Goal: Information Seeking & Learning: Learn about a topic

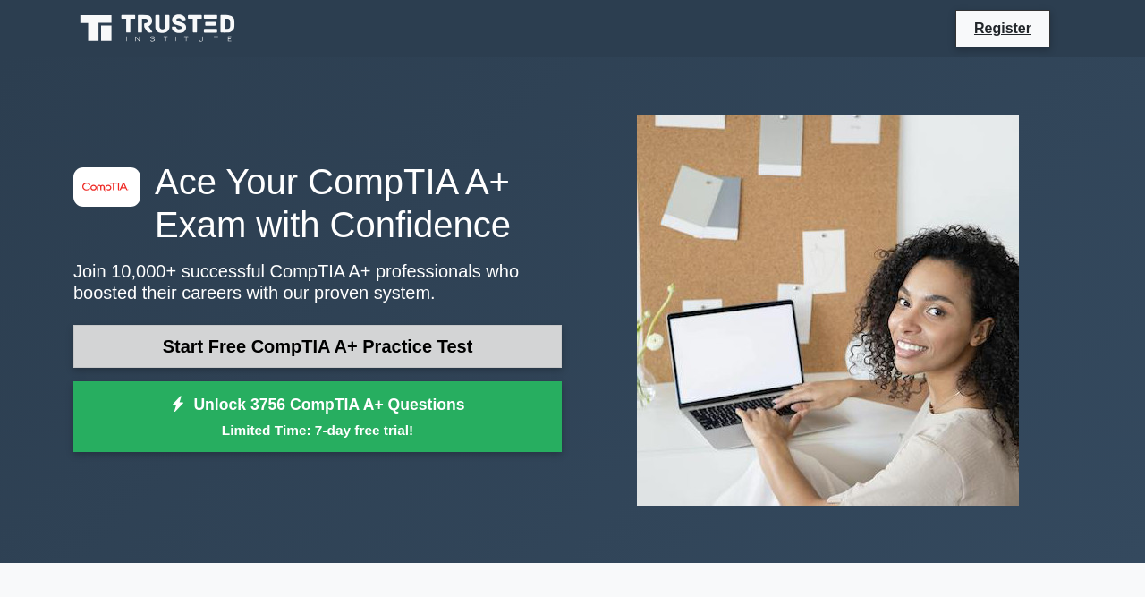
click at [264, 361] on link "Start Free CompTIA A+ Practice Test" at bounding box center [317, 346] width 488 height 43
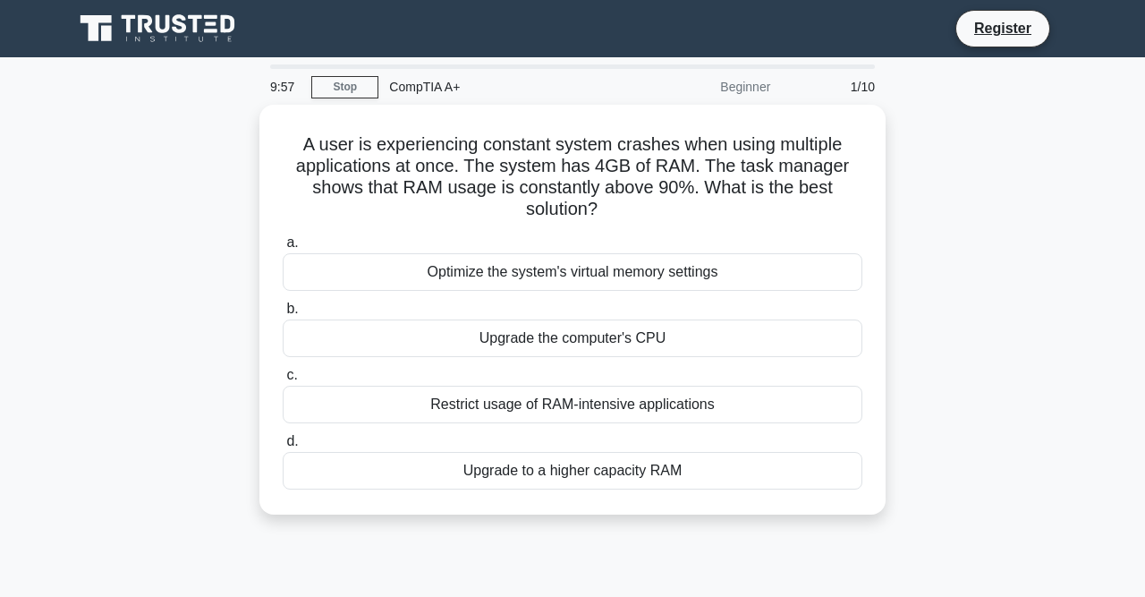
click at [155, 30] on icon at bounding box center [159, 29] width 172 height 34
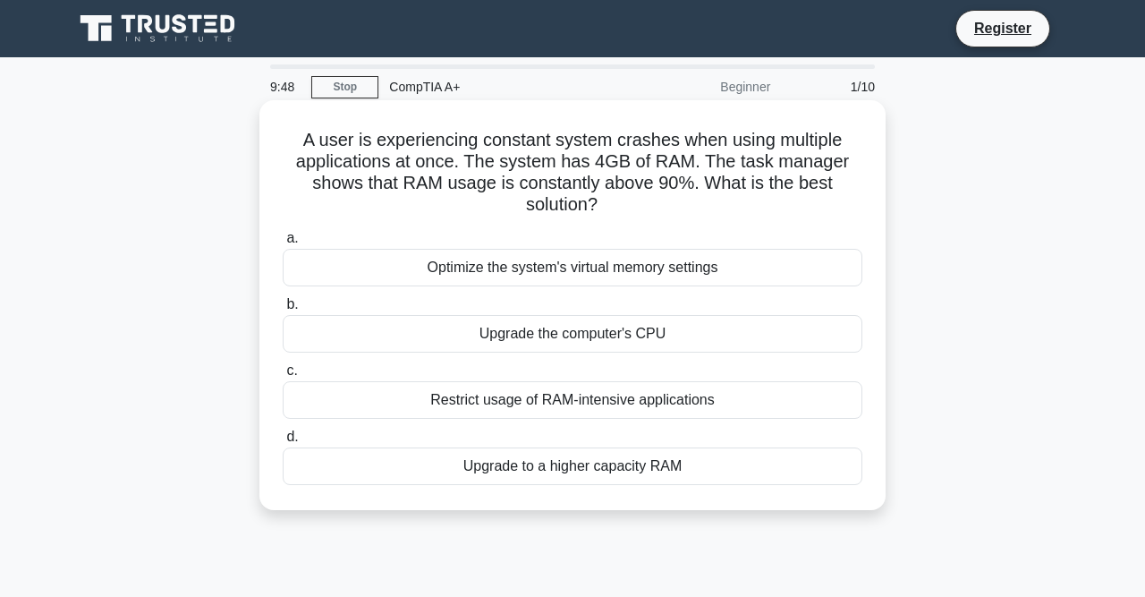
click at [613, 277] on div "Optimize the system's virtual memory settings" at bounding box center [573, 268] width 580 height 38
click at [283, 244] on input "a. Optimize the system's virtual memory settings" at bounding box center [283, 239] width 0 height 12
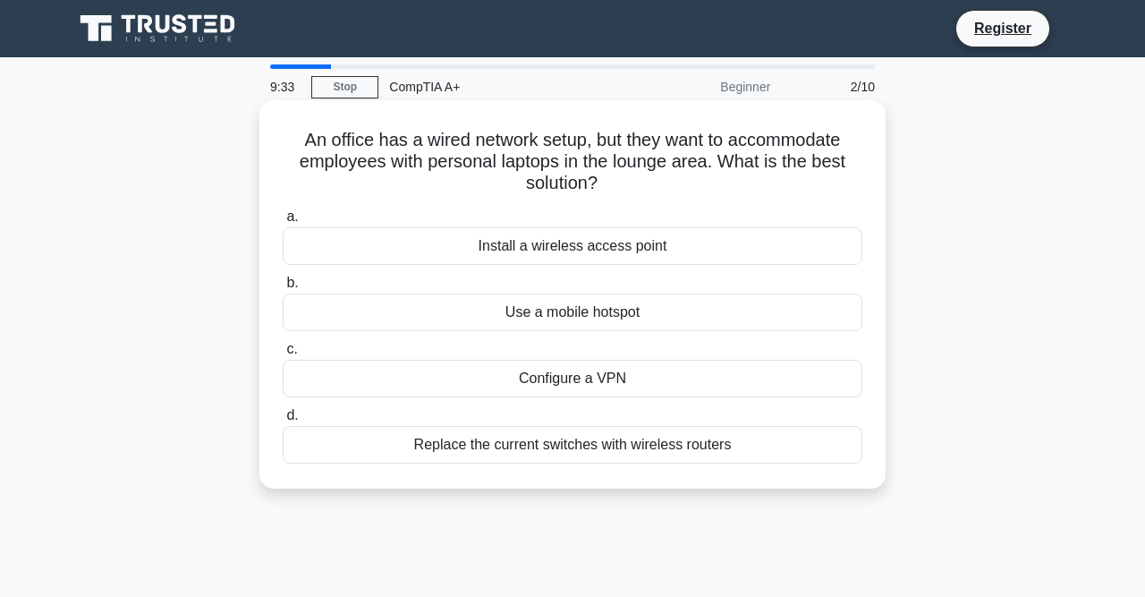
click at [624, 246] on div "Install a wireless access point" at bounding box center [573, 246] width 580 height 38
click at [283, 223] on input "a. Install a wireless access point" at bounding box center [283, 217] width 0 height 12
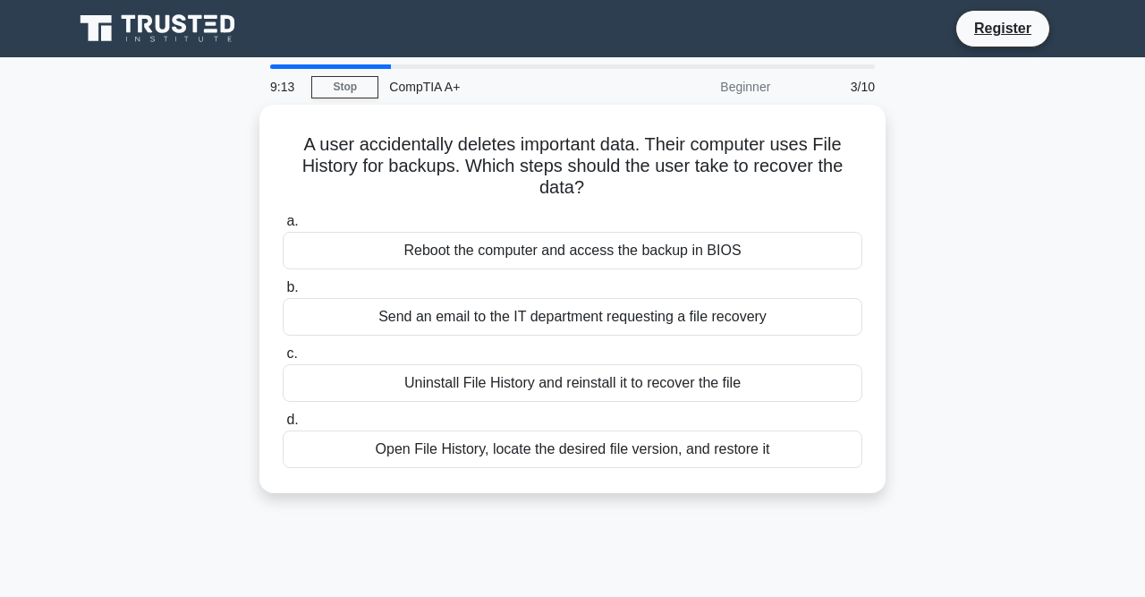
click at [937, 337] on div "A user accidentally deletes important data. Their computer uses File History fo…" at bounding box center [573, 310] width 1020 height 410
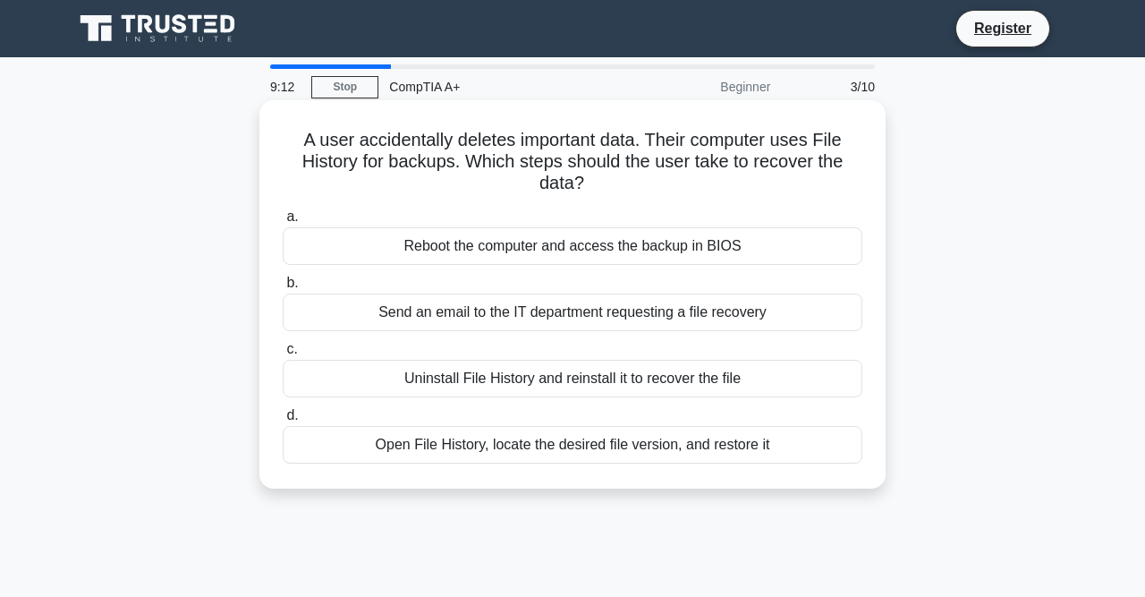
click at [535, 438] on div "Open File History, locate the desired file version, and restore it" at bounding box center [573, 445] width 580 height 38
click at [283, 421] on input "d. Open File History, locate the desired file version, and restore it" at bounding box center [283, 416] width 0 height 12
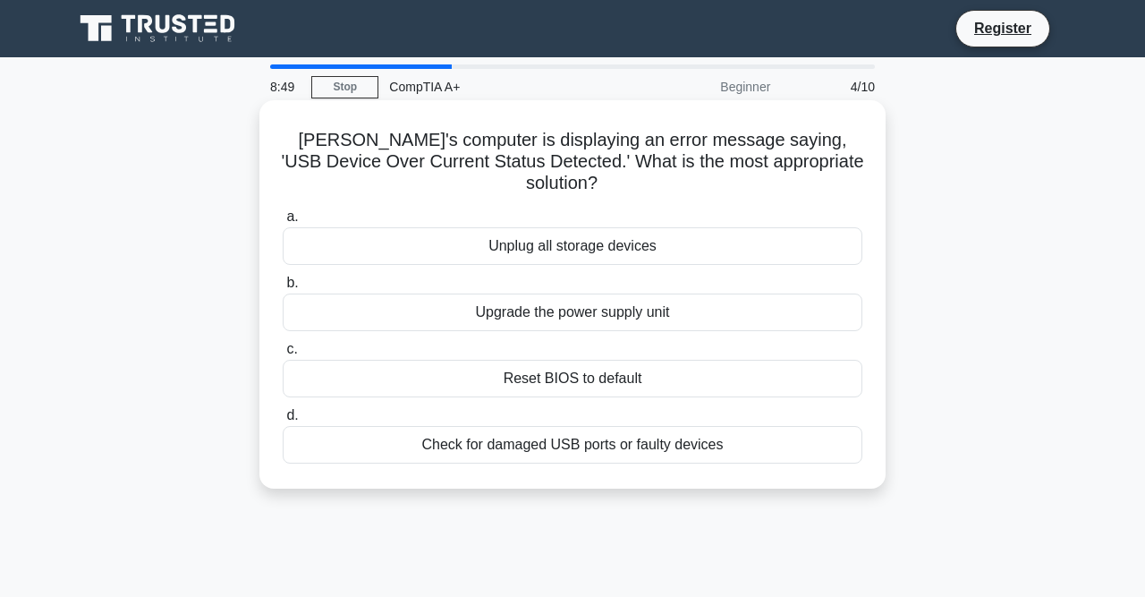
click at [552, 426] on div "Check for damaged USB ports or faulty devices" at bounding box center [573, 445] width 580 height 38
click at [283, 421] on input "d. Check for damaged USB ports or faulty devices" at bounding box center [283, 416] width 0 height 12
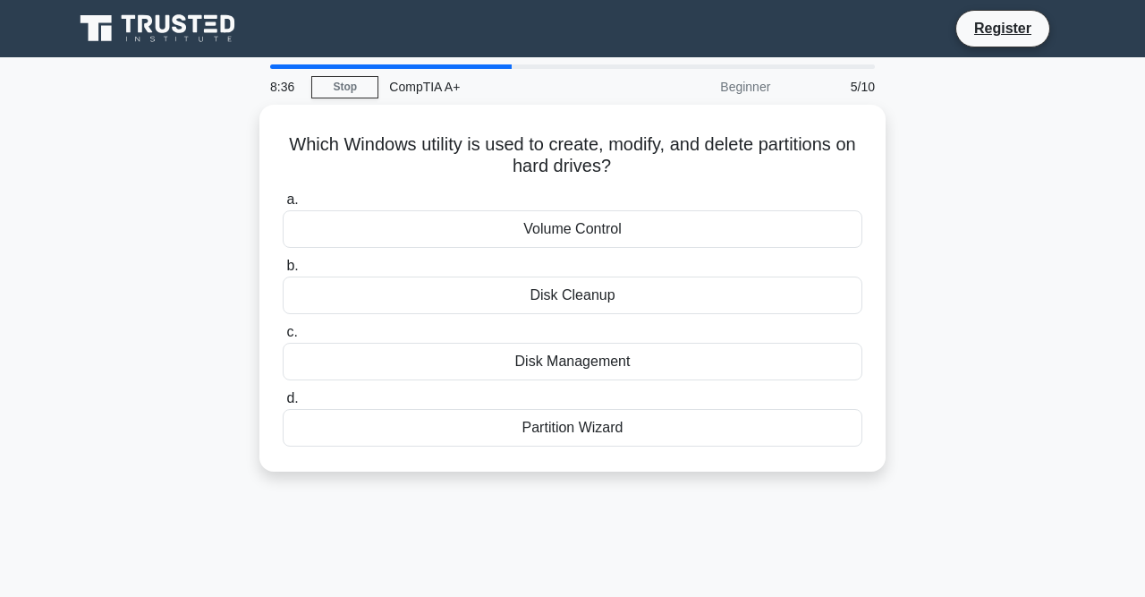
click at [552, 424] on div "Partition Wizard" at bounding box center [573, 428] width 580 height 38
click at [283, 404] on input "d. Partition Wizard" at bounding box center [283, 399] width 0 height 12
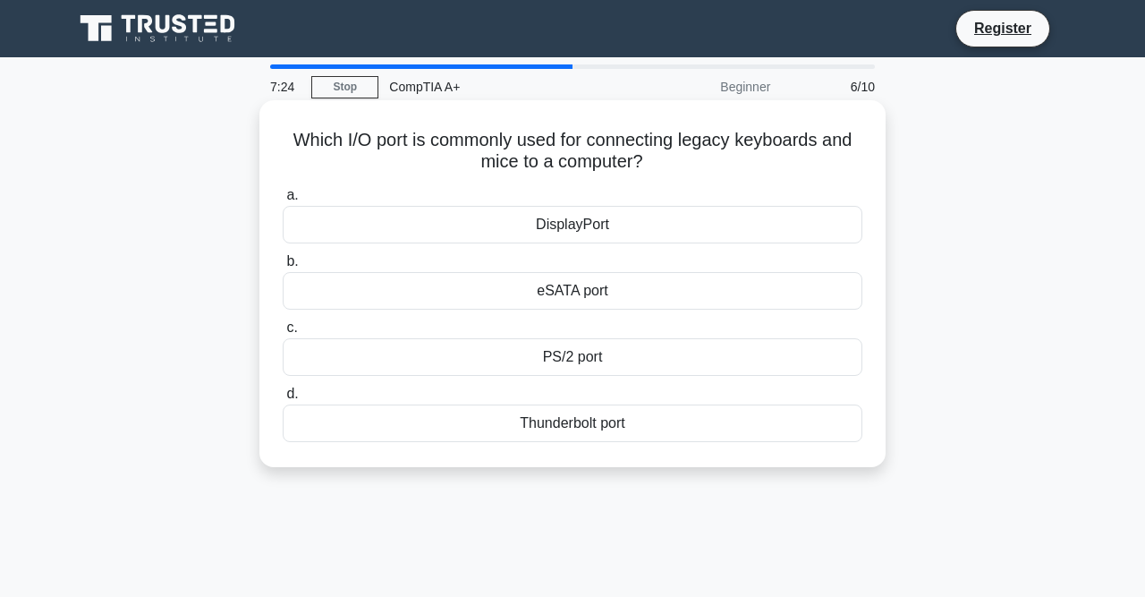
click at [575, 223] on div "DisplayPort" at bounding box center [573, 225] width 580 height 38
click at [283, 201] on input "a. DisplayPort" at bounding box center [283, 196] width 0 height 12
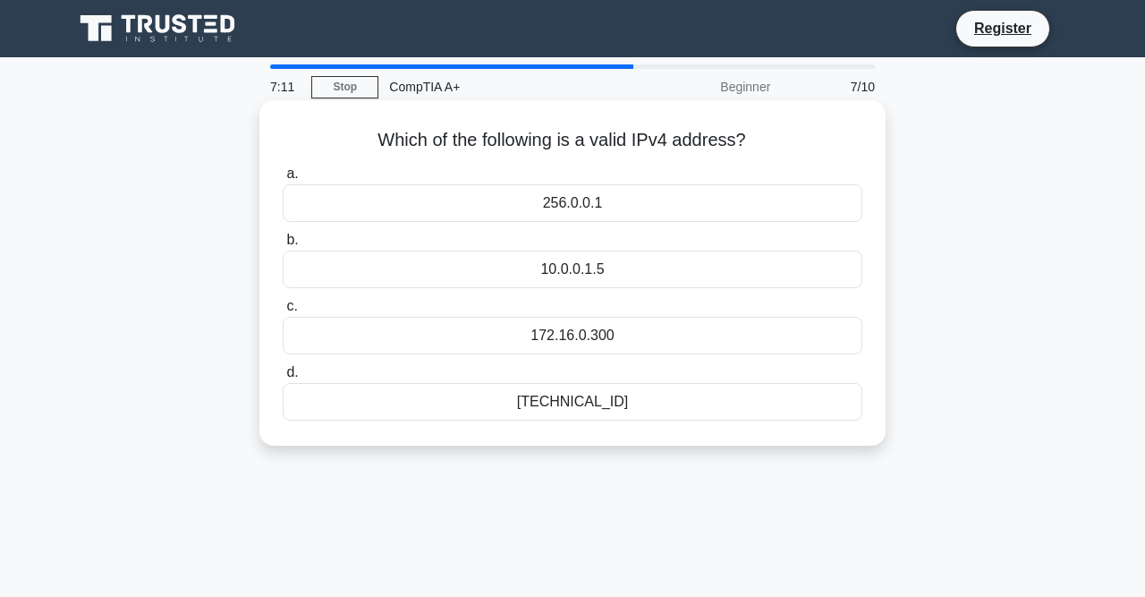
click at [577, 393] on div "192.168.0.1" at bounding box center [573, 402] width 580 height 38
click at [283, 378] on input "d. 192.168.0.1" at bounding box center [283, 373] width 0 height 12
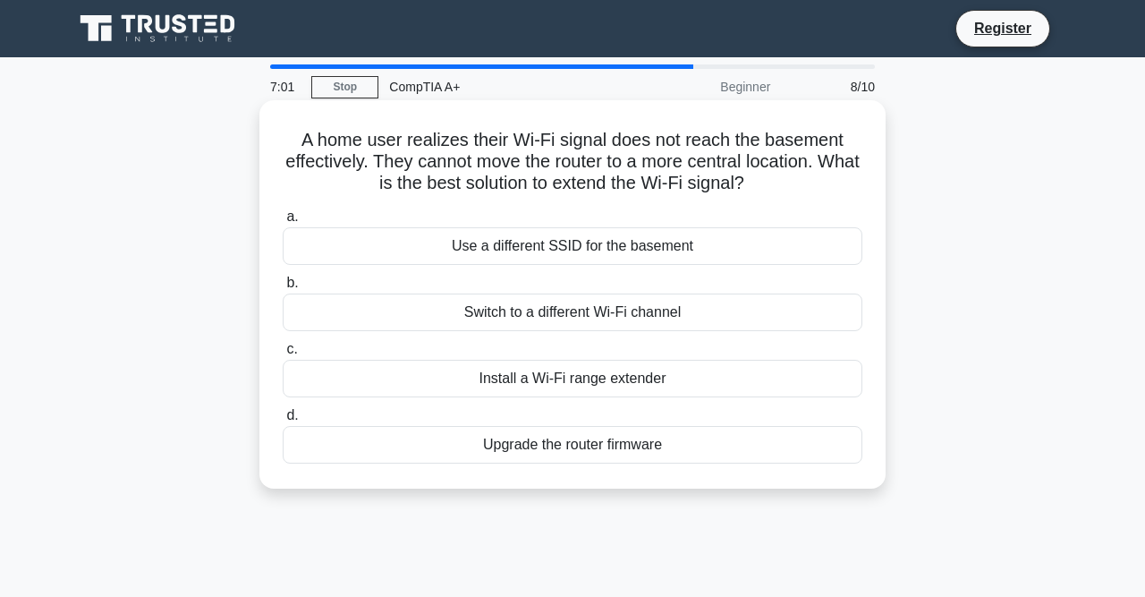
click at [533, 378] on div "Install a Wi-Fi range extender" at bounding box center [573, 379] width 580 height 38
click at [283, 355] on input "c. Install a Wi-Fi range extender" at bounding box center [283, 350] width 0 height 12
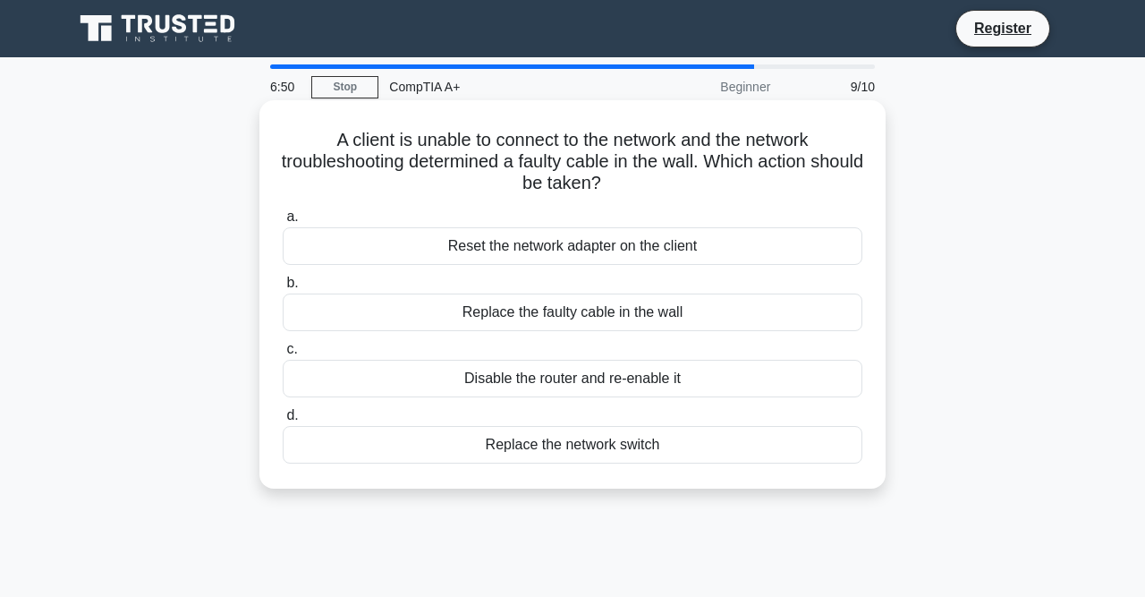
click at [582, 305] on div "Replace the faulty cable in the wall" at bounding box center [573, 312] width 580 height 38
click at [283, 289] on input "b. Replace the faulty cable in the wall" at bounding box center [283, 283] width 0 height 12
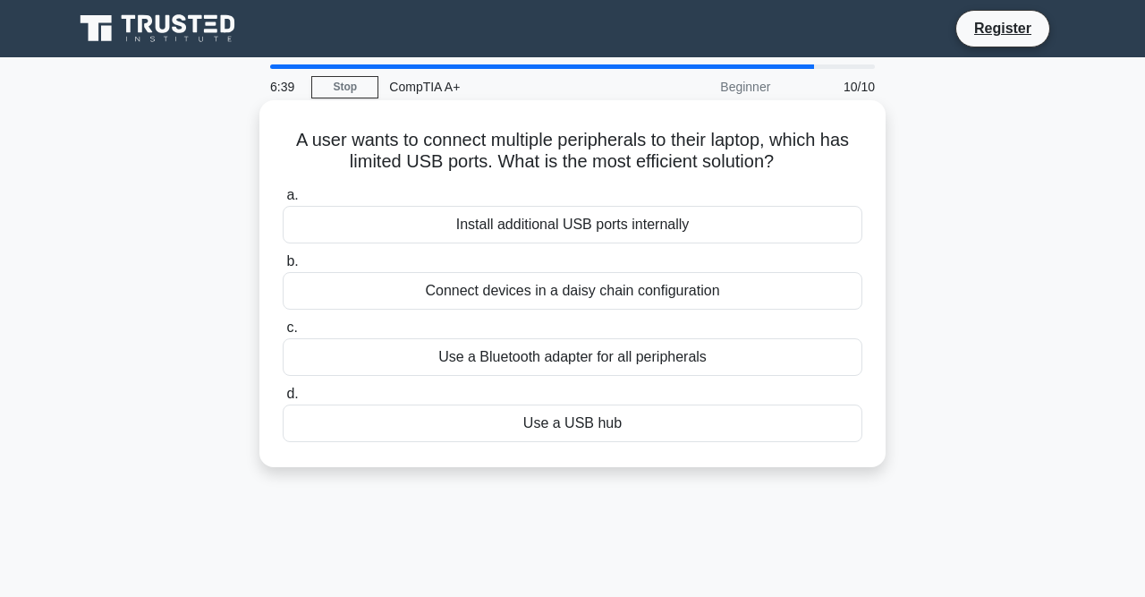
click at [580, 423] on div "Use a USB hub" at bounding box center [573, 423] width 580 height 38
click at [283, 400] on input "d. Use a USB hub" at bounding box center [283, 394] width 0 height 12
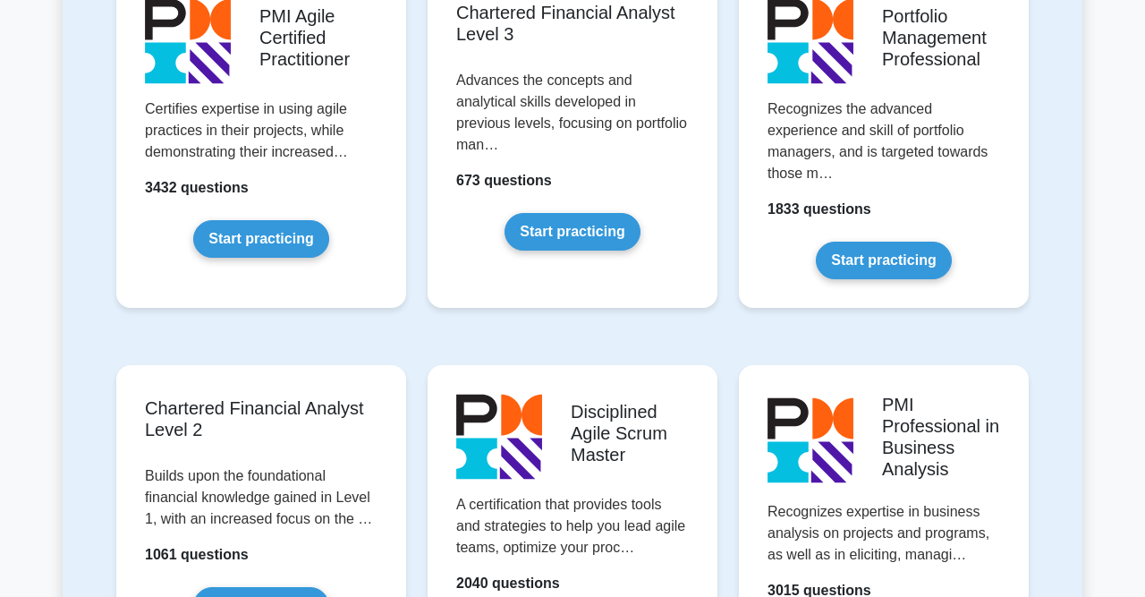
scroll to position [2032, 0]
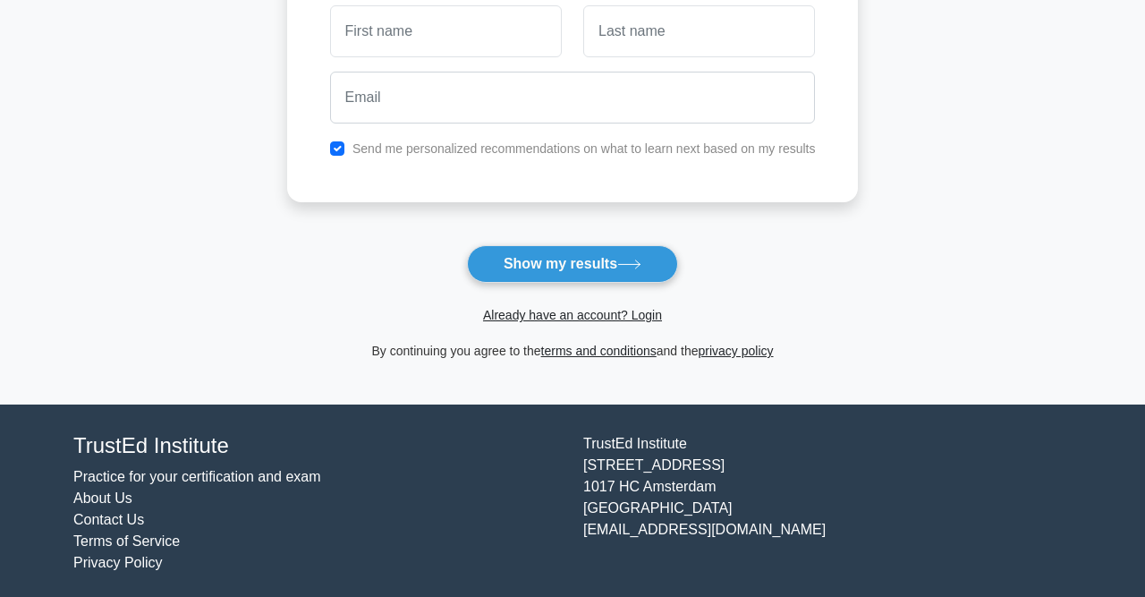
scroll to position [298, 0]
click at [575, 265] on button "Show my results" at bounding box center [572, 263] width 211 height 38
click at [573, 309] on link "Already have an account? Login" at bounding box center [572, 314] width 179 height 14
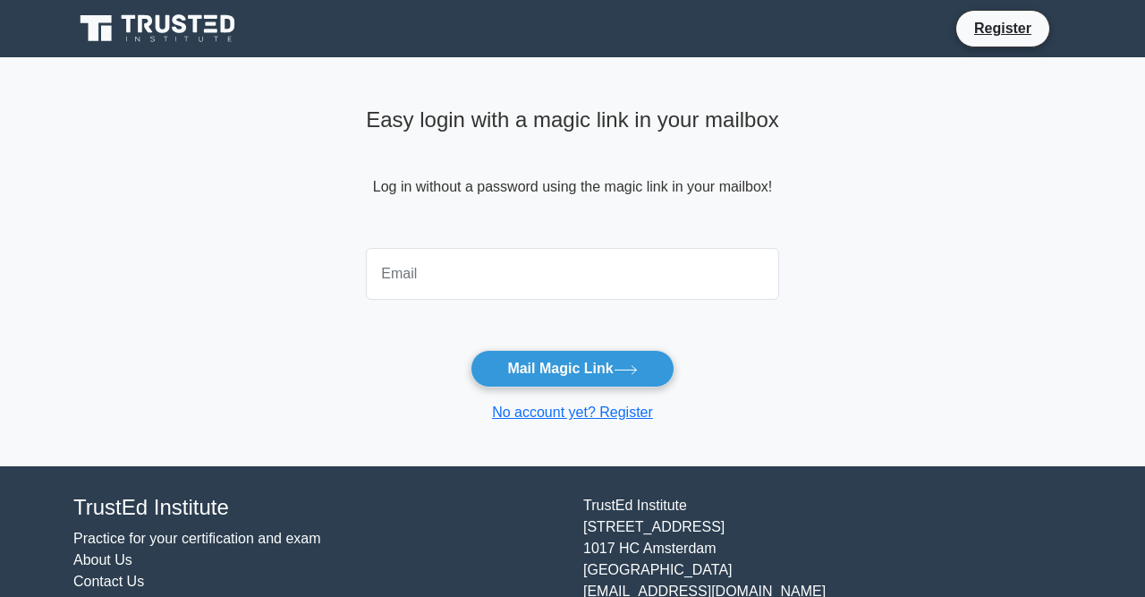
type input "d"
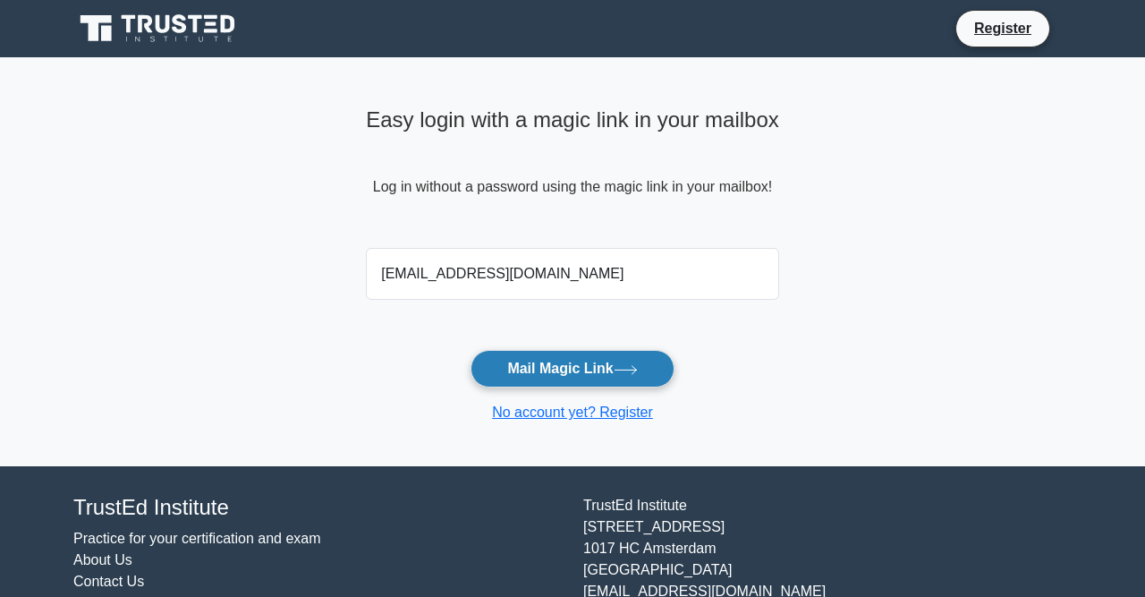
type input "hchriste182@gmail.com"
click at [587, 380] on button "Mail Magic Link" at bounding box center [572, 369] width 203 height 38
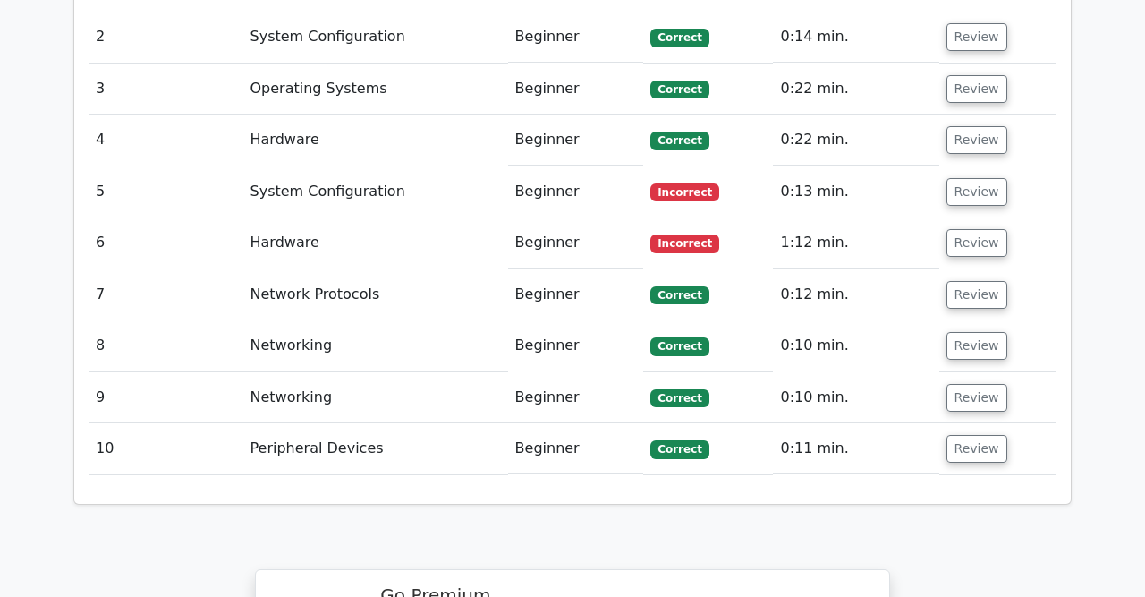
scroll to position [2131, 0]
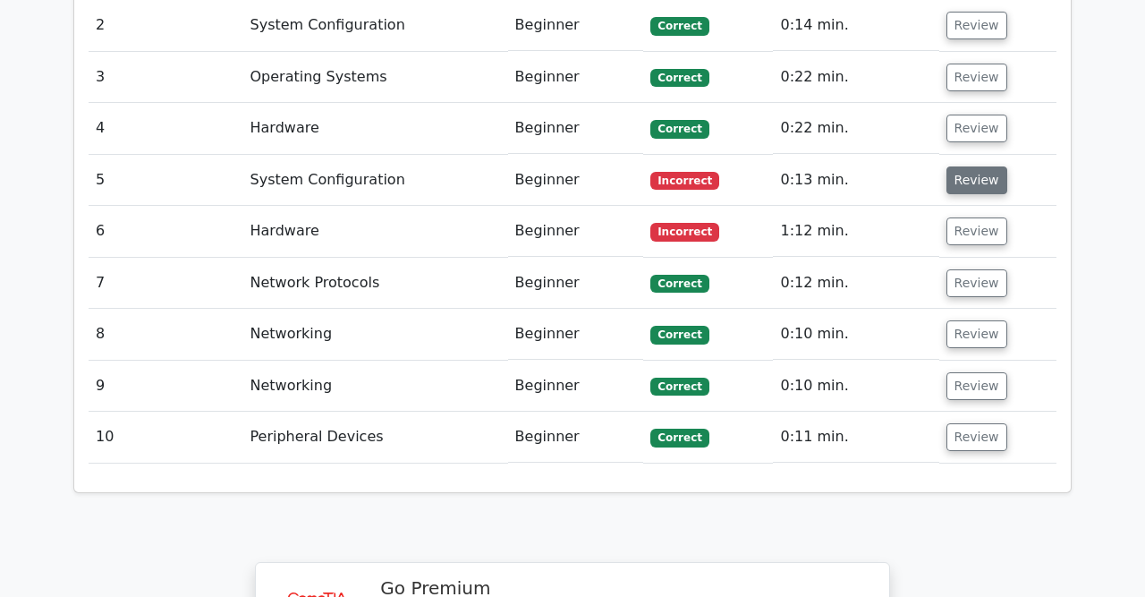
click at [980, 166] on button "Review" at bounding box center [976, 180] width 61 height 28
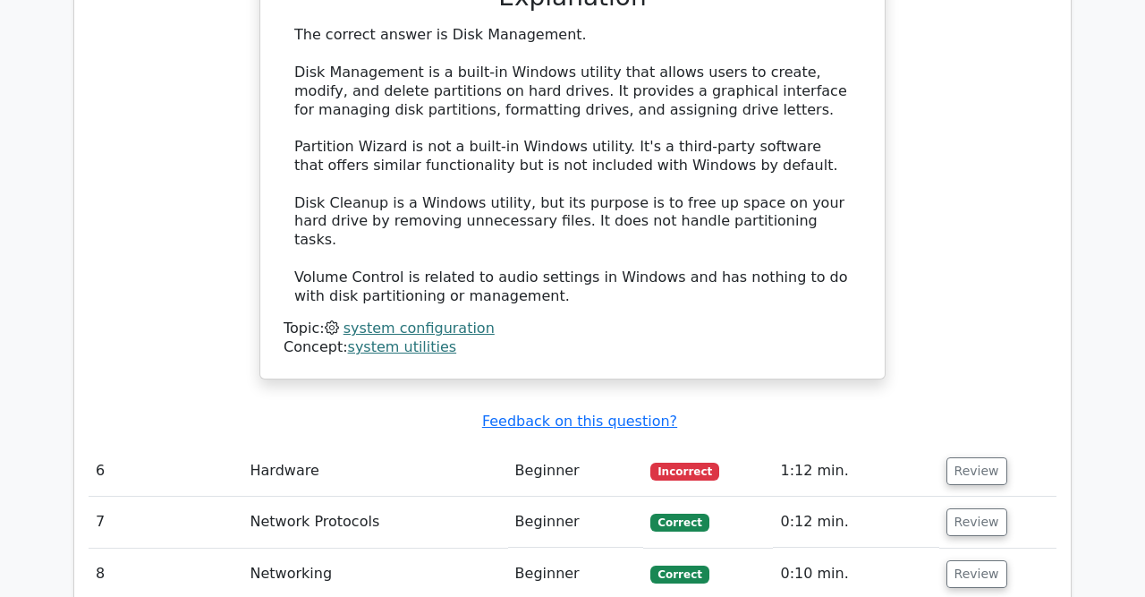
scroll to position [2694, 0]
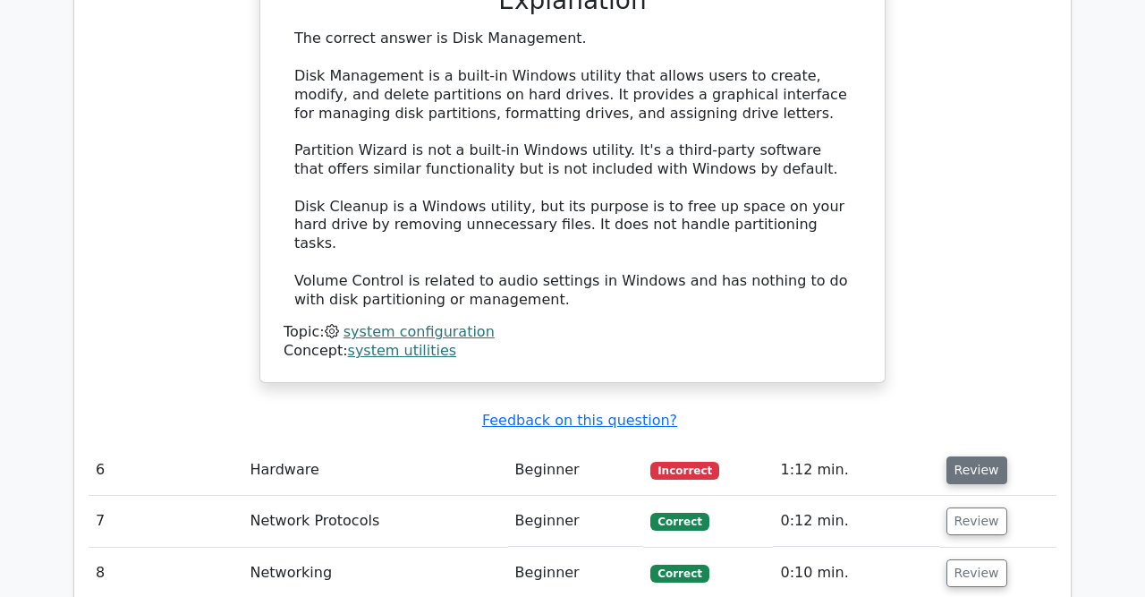
click at [972, 456] on button "Review" at bounding box center [976, 470] width 61 height 28
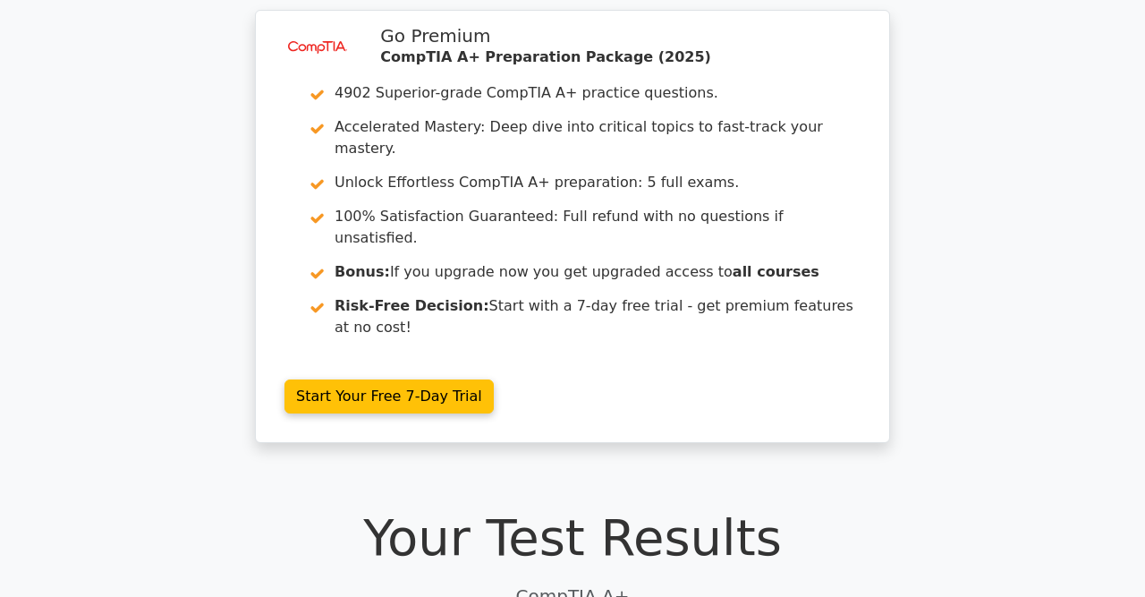
scroll to position [0, 0]
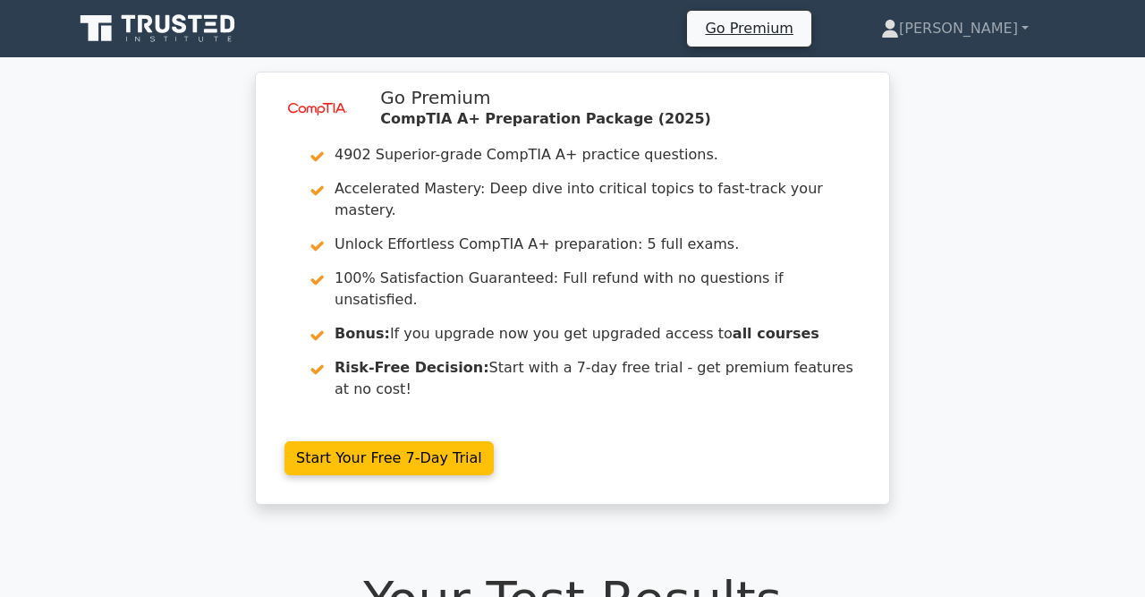
click at [157, 31] on icon at bounding box center [159, 29] width 172 height 34
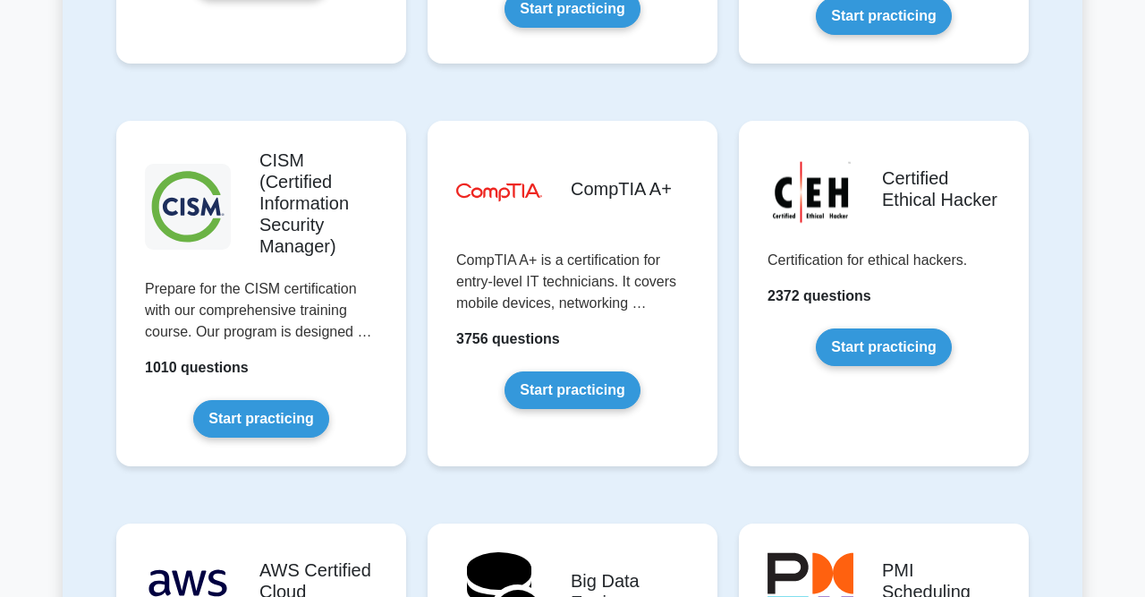
scroll to position [2653, 0]
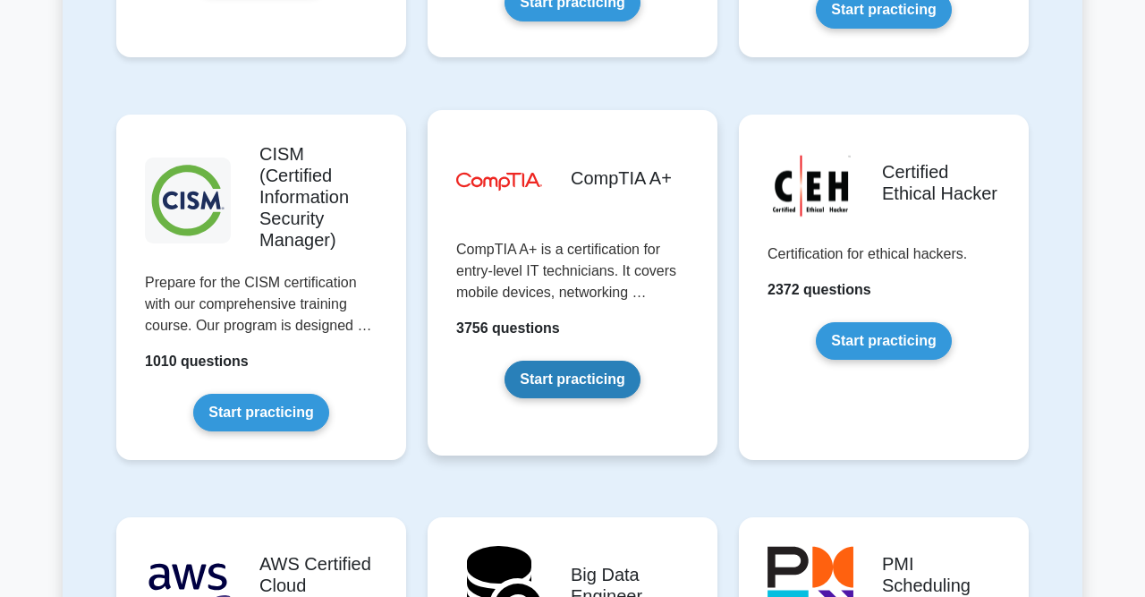
click at [591, 361] on link "Start practicing" at bounding box center [572, 380] width 135 height 38
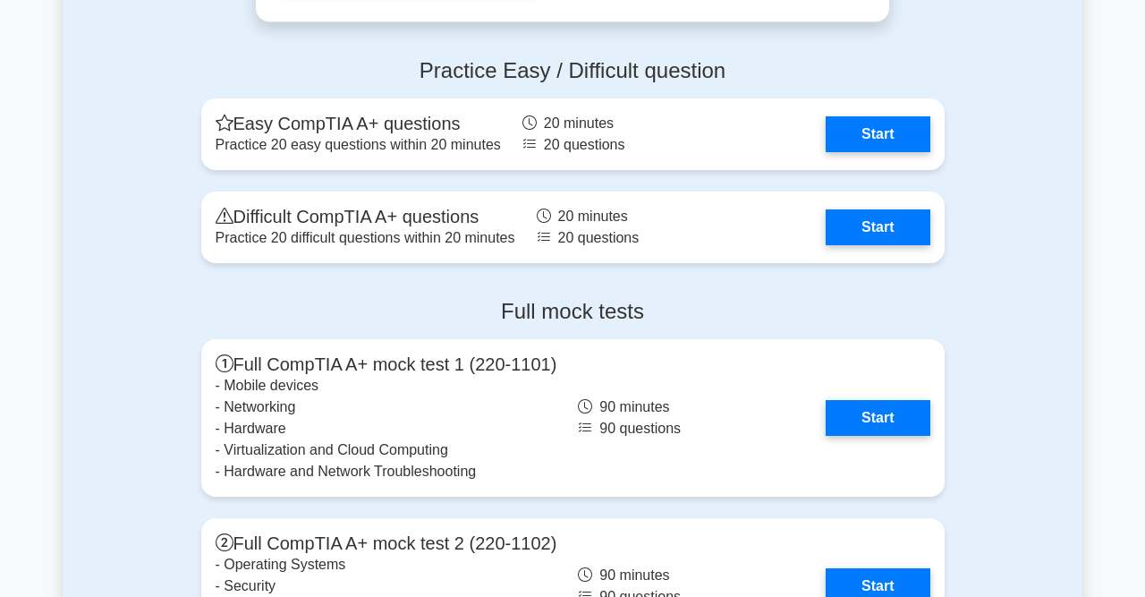
scroll to position [4720, 0]
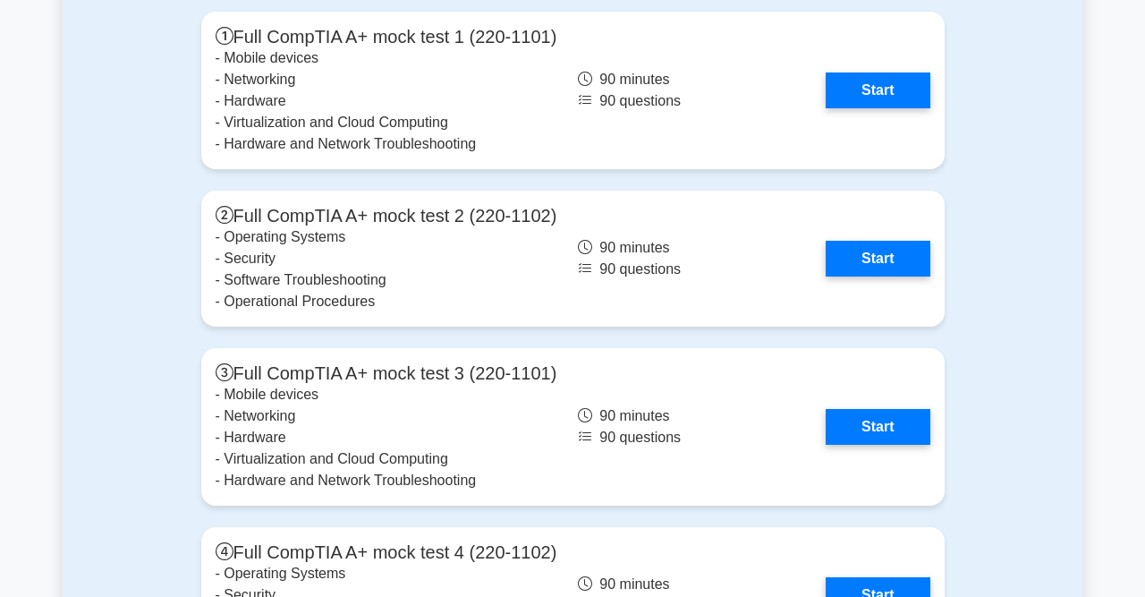
scroll to position [5048, 0]
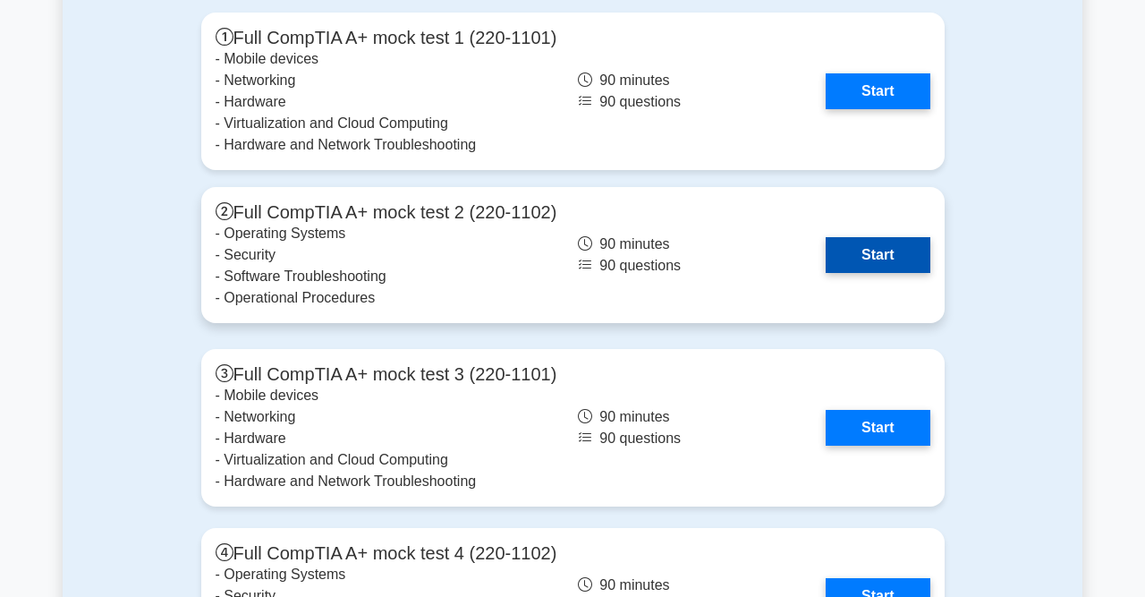
click at [874, 258] on link "Start" at bounding box center [878, 255] width 104 height 36
click at [900, 253] on link "Start" at bounding box center [878, 255] width 104 height 36
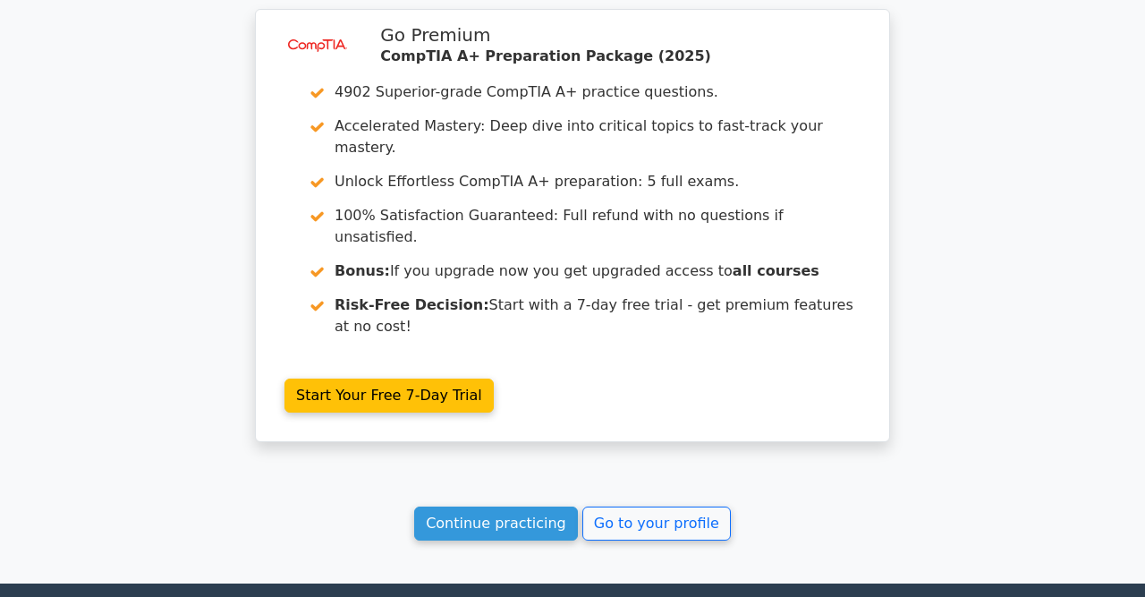
scroll to position [2392, 0]
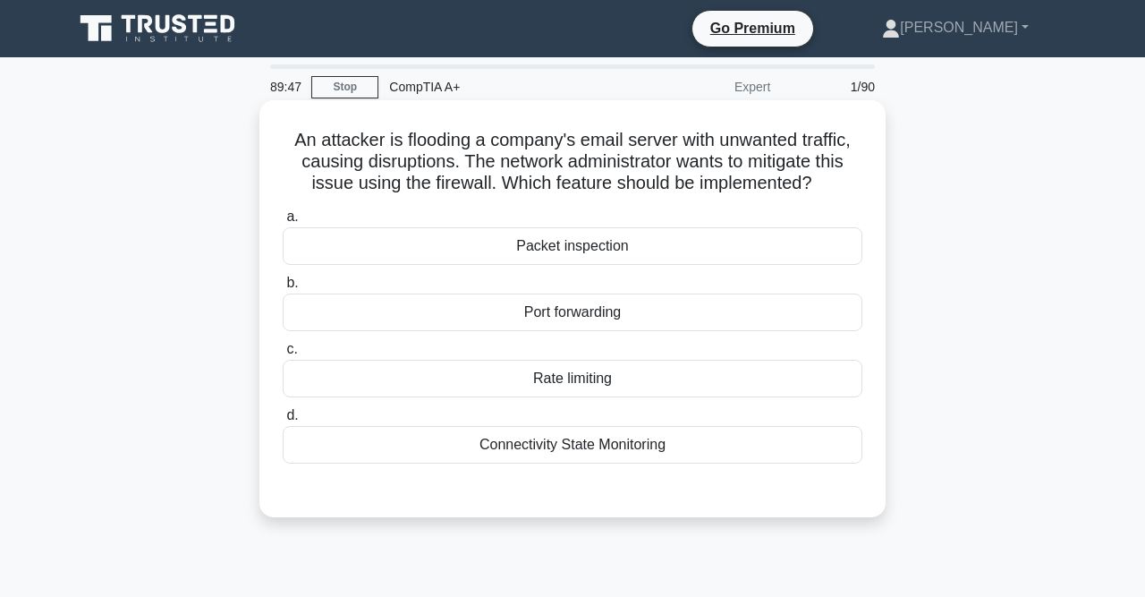
click at [509, 247] on div "Packet inspection" at bounding box center [573, 246] width 580 height 38
click at [283, 223] on input "a. Packet inspection" at bounding box center [283, 217] width 0 height 12
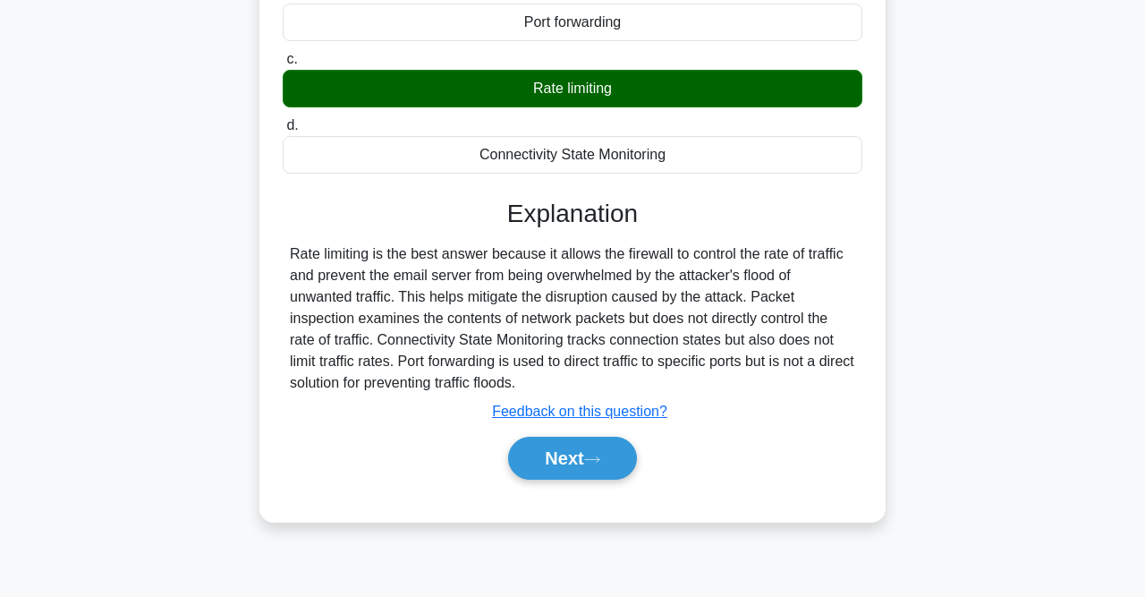
scroll to position [295, 0]
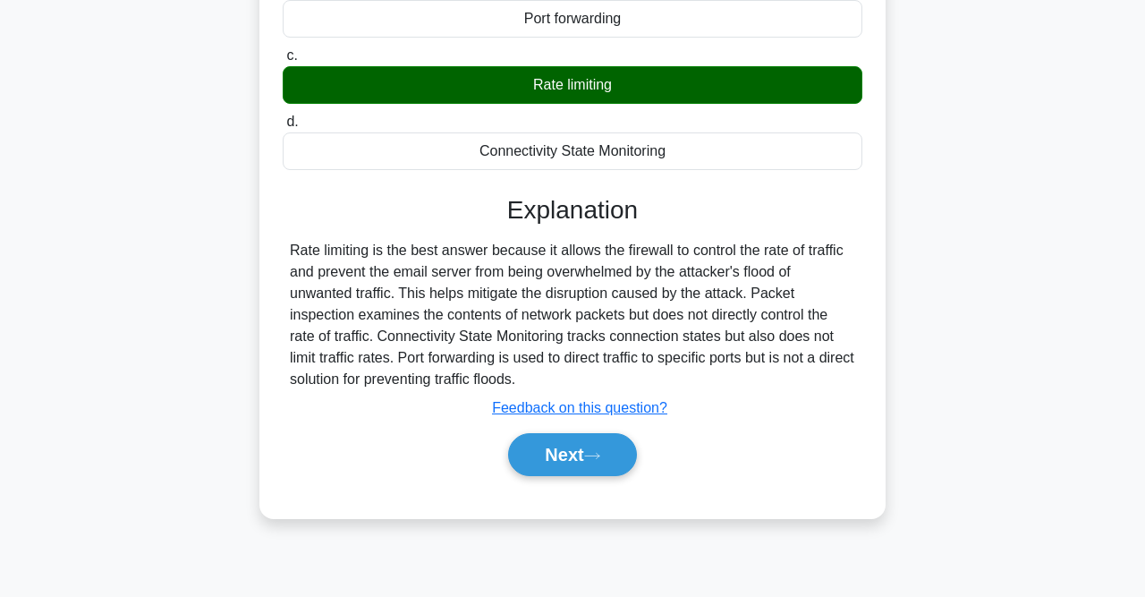
click at [578, 488] on div "a. Packet inspection b. Port forwarding c. d." at bounding box center [572, 202] width 583 height 590
click at [554, 445] on button "Next" at bounding box center [572, 454] width 128 height 43
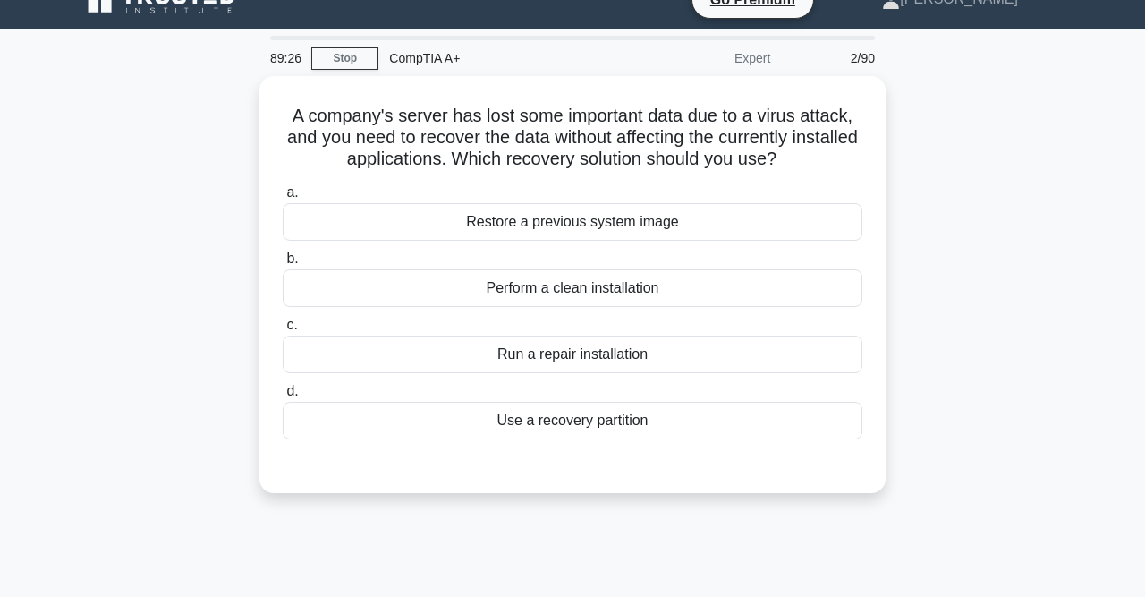
scroll to position [29, 0]
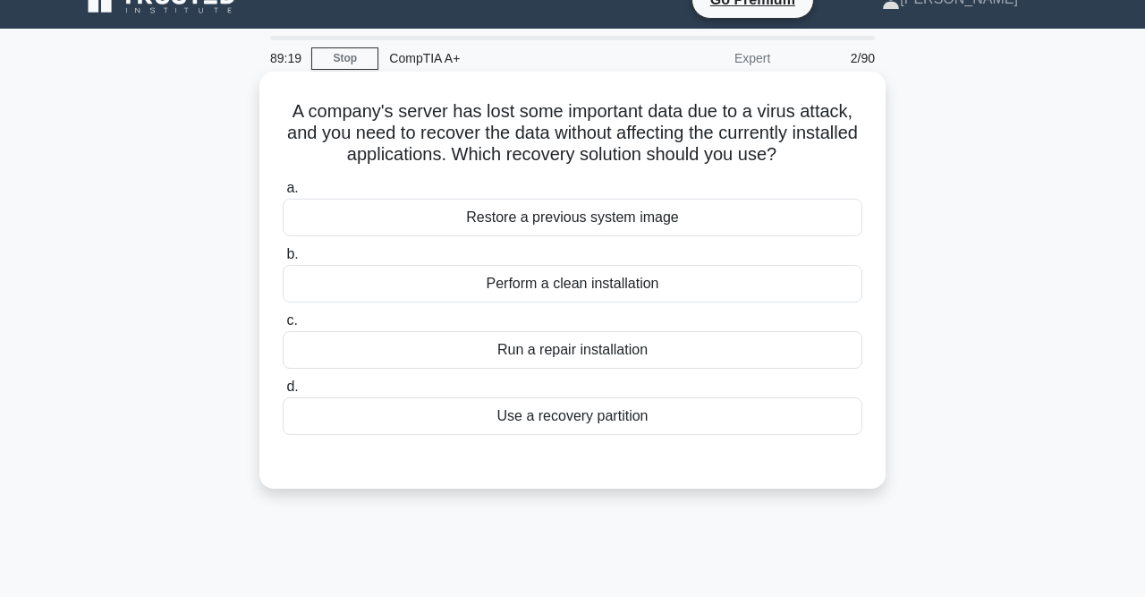
click at [576, 412] on div "Use a recovery partition" at bounding box center [573, 416] width 580 height 38
click at [283, 393] on input "d. Use a recovery partition" at bounding box center [283, 387] width 0 height 12
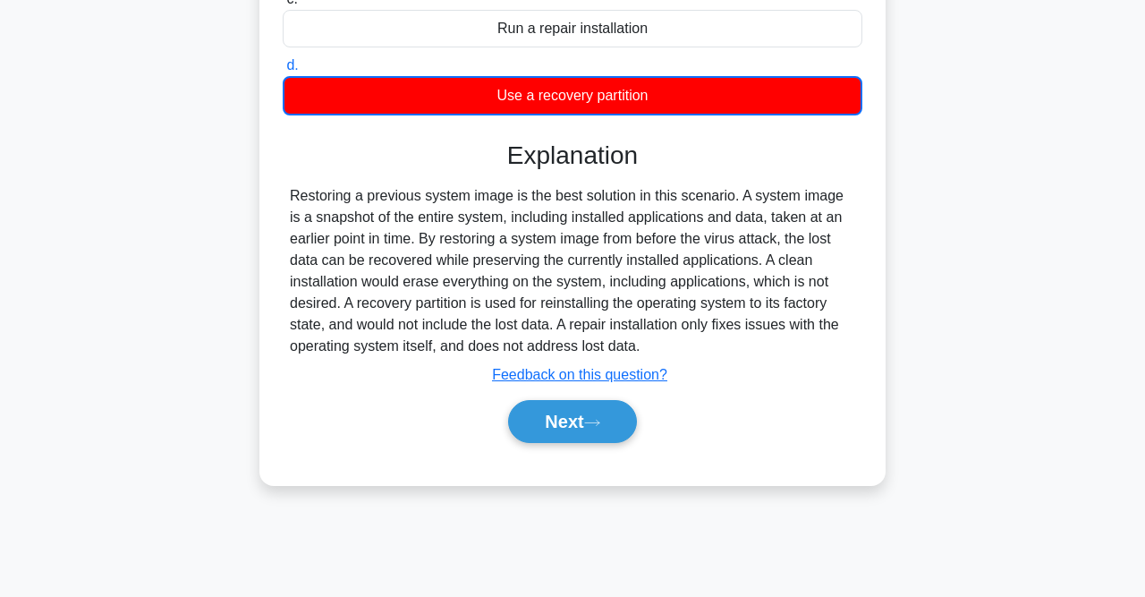
scroll to position [351, 0]
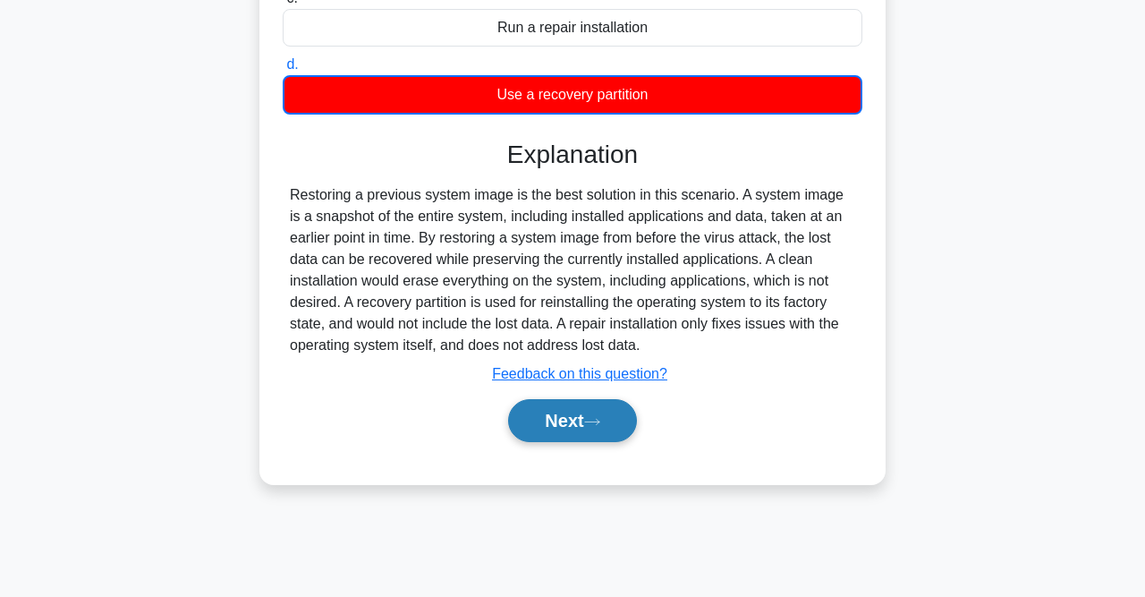
click at [573, 437] on button "Next" at bounding box center [572, 420] width 128 height 43
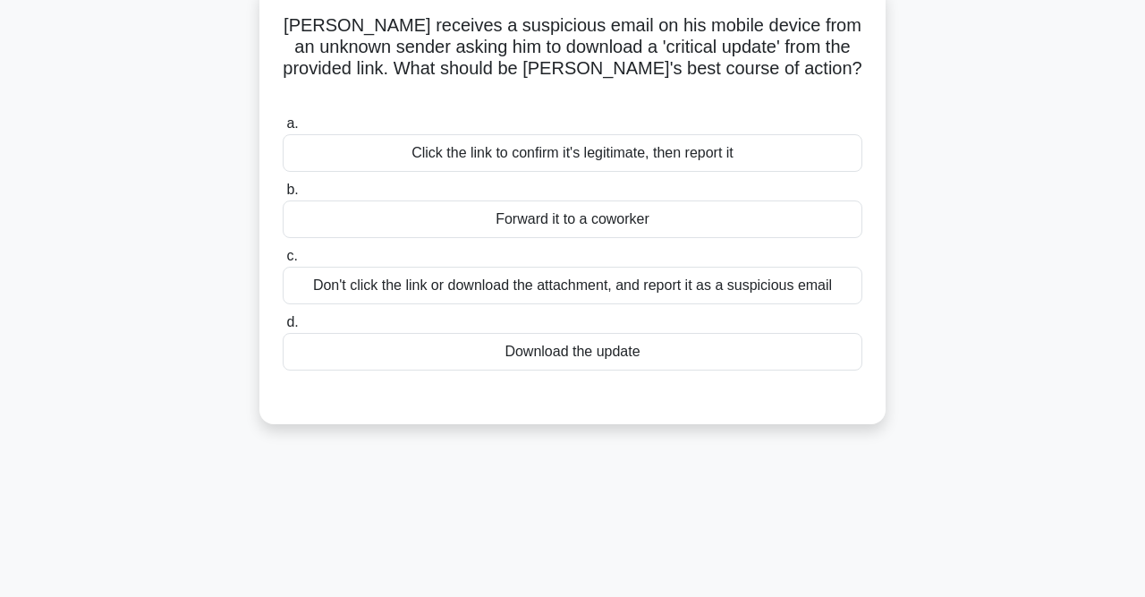
scroll to position [118, 0]
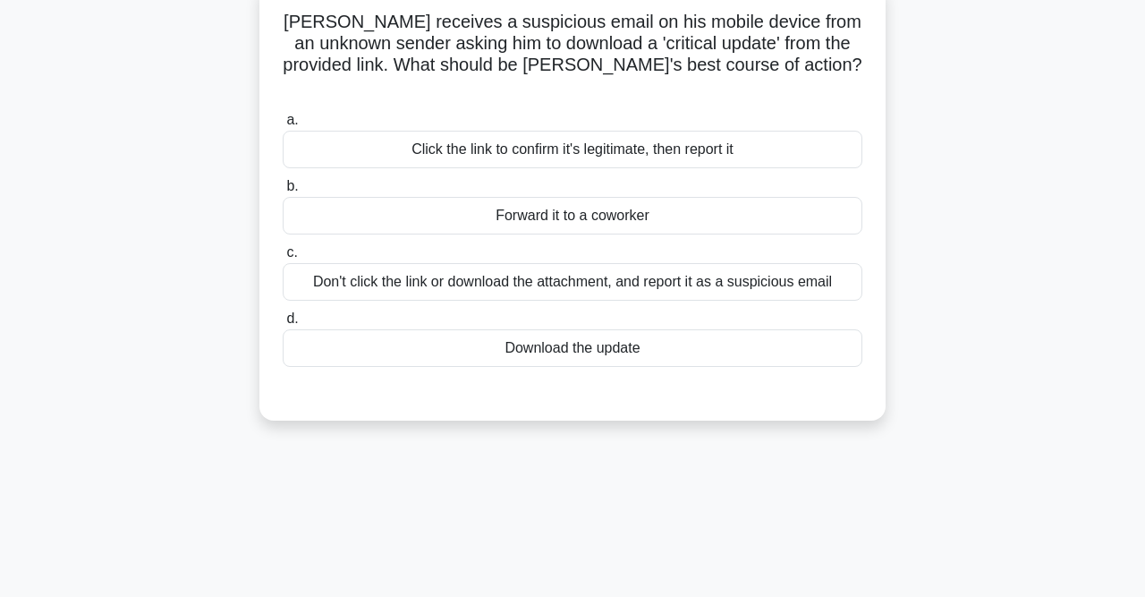
click at [566, 264] on div "Don't click the link or download the attachment, and report it as a suspicious …" at bounding box center [573, 282] width 580 height 38
click at [283, 259] on input "c. Don't click the link or download the attachment, and report it as a suspicio…" at bounding box center [283, 253] width 0 height 12
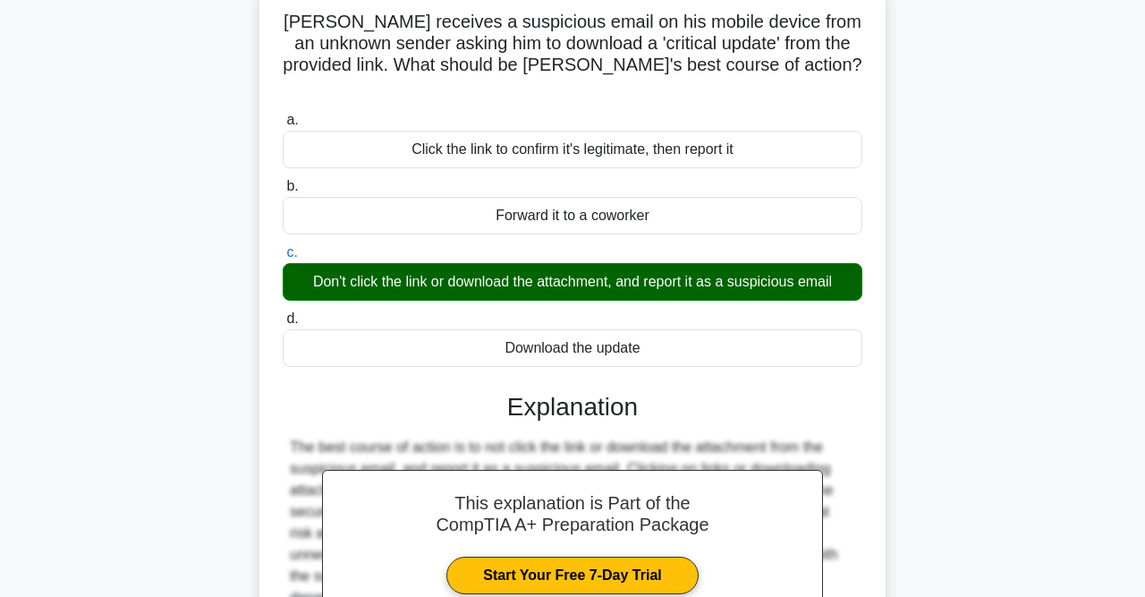
scroll to position [369, 0]
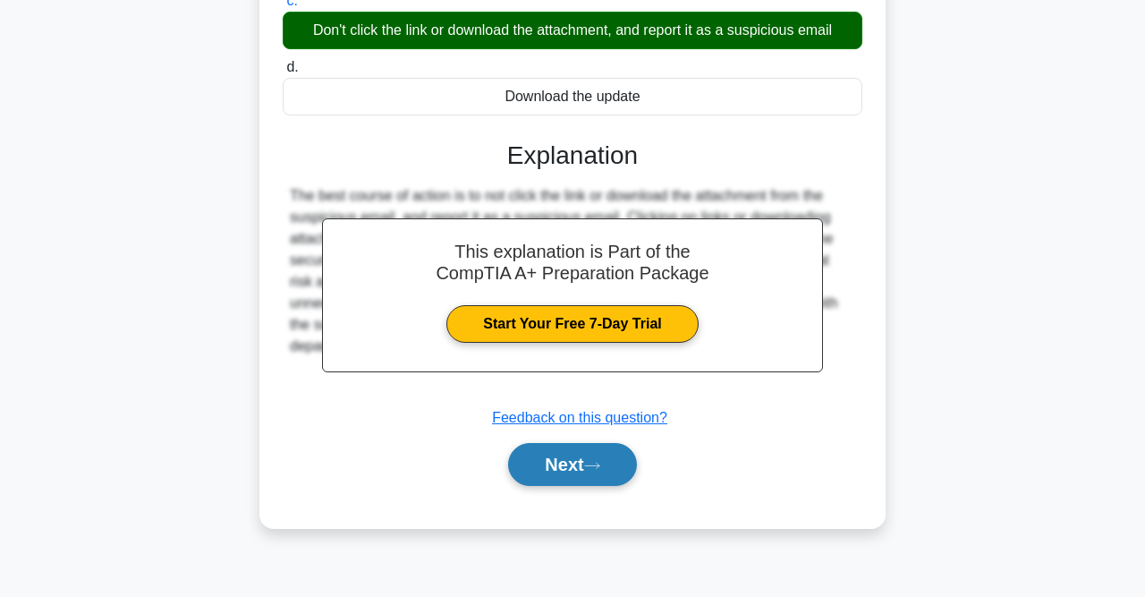
click at [592, 443] on button "Next" at bounding box center [572, 464] width 128 height 43
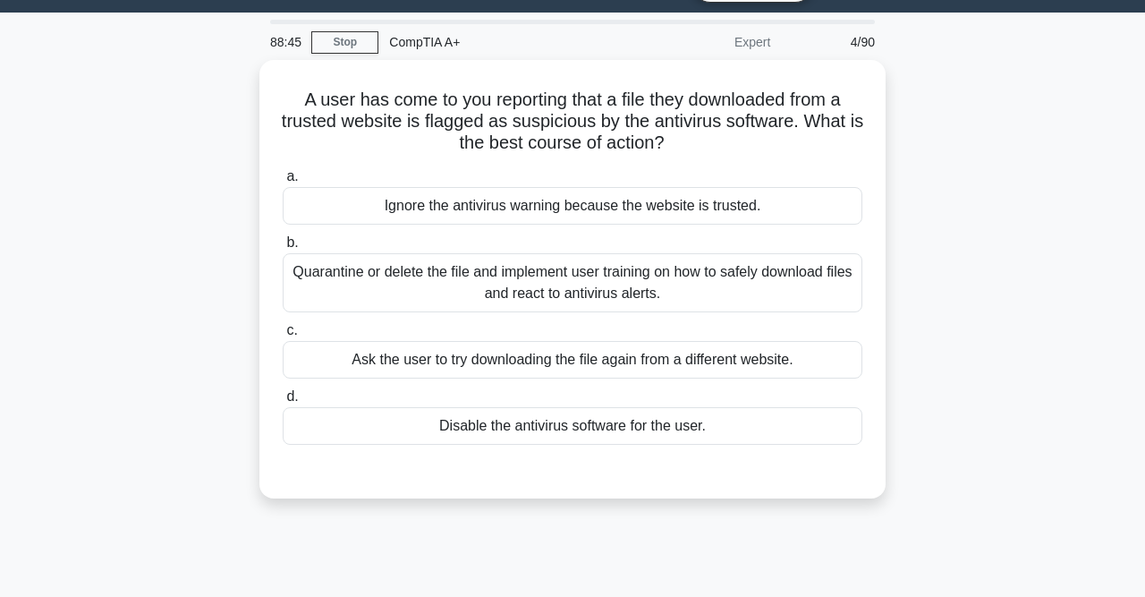
scroll to position [45, 0]
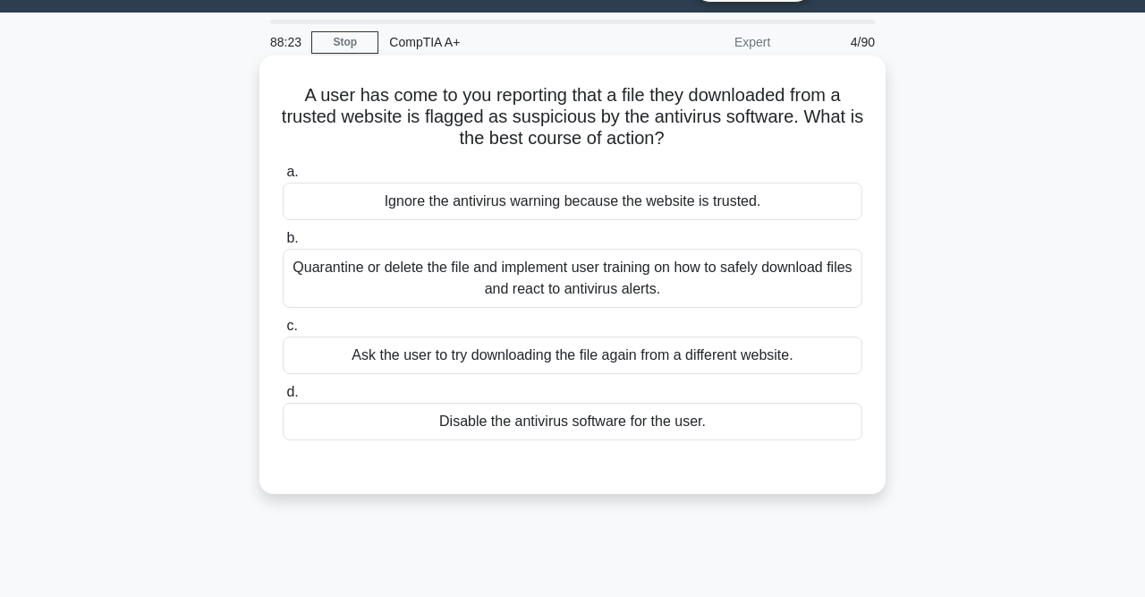
click at [604, 271] on div "Quarantine or delete the file and implement user training on how to safely down…" at bounding box center [573, 278] width 580 height 59
click at [283, 244] on input "b. Quarantine or delete the file and implement user training on how to safely d…" at bounding box center [283, 239] width 0 height 12
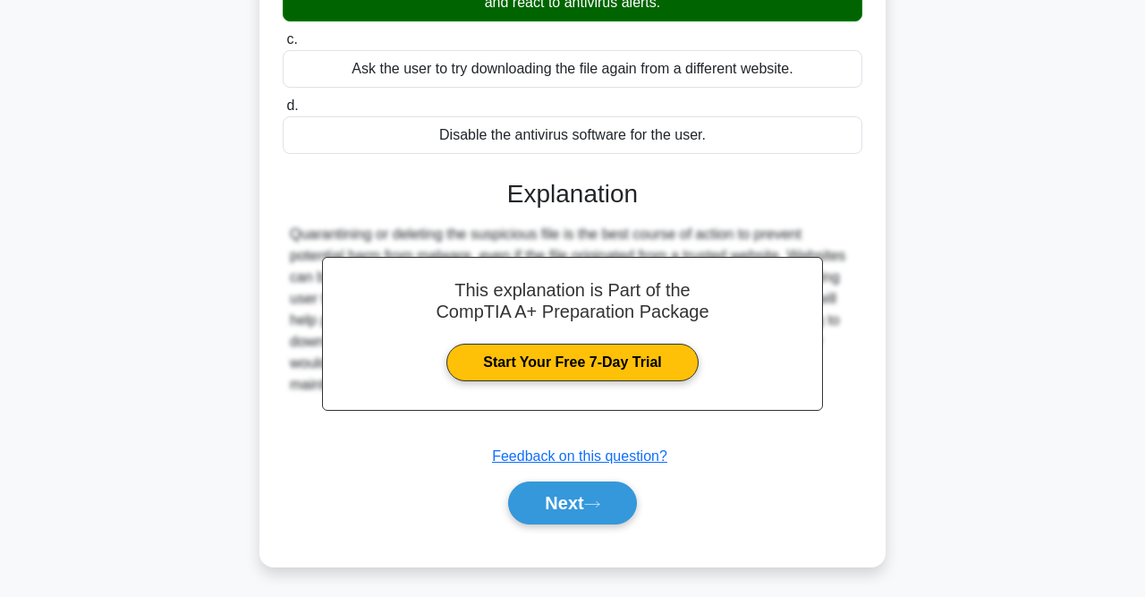
scroll to position [330, 0]
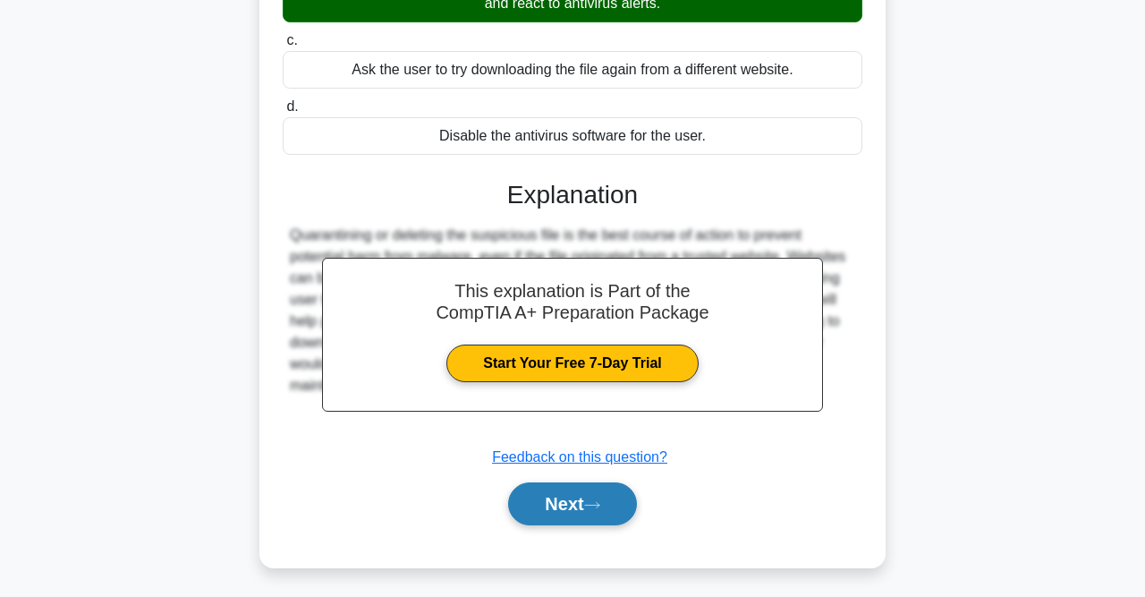
click at [607, 513] on button "Next" at bounding box center [572, 503] width 128 height 43
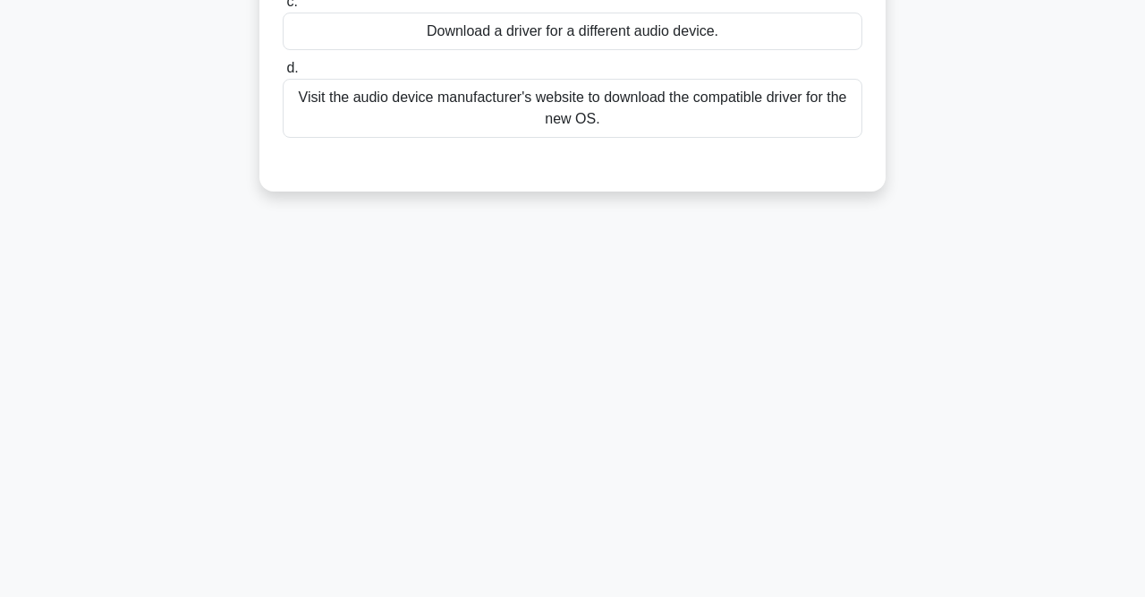
scroll to position [0, 0]
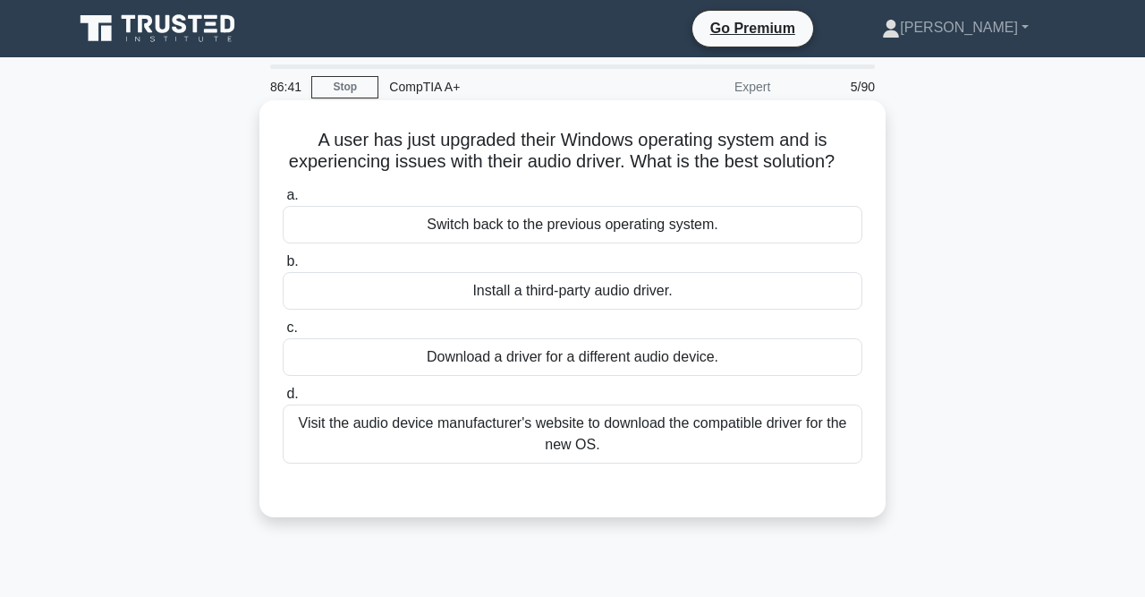
click at [679, 431] on div "Visit the audio device manufacturer's website to download the compatible driver…" at bounding box center [573, 433] width 580 height 59
click at [283, 400] on input "d. Visit the audio device manufacturer's website to download the compatible dri…" at bounding box center [283, 394] width 0 height 12
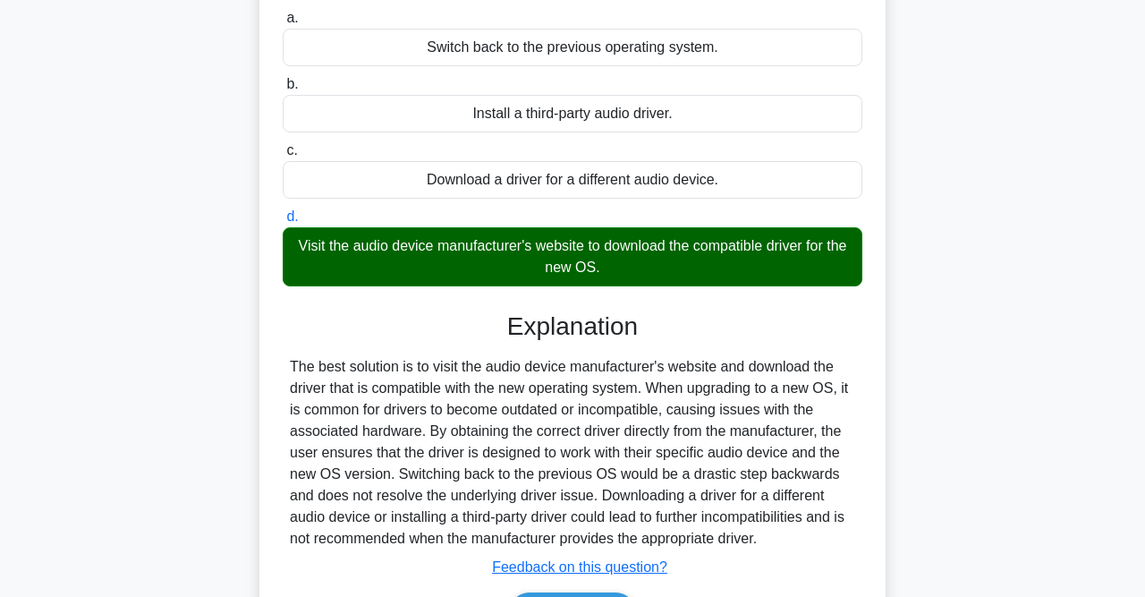
scroll to position [199, 0]
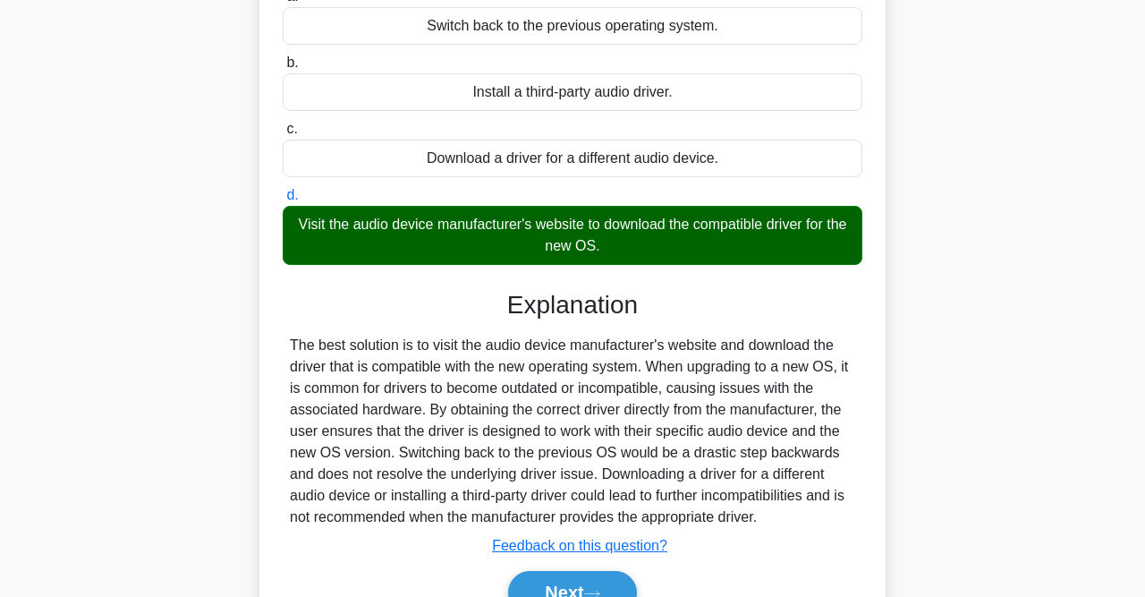
click at [523, 487] on div "The best solution is to visit the audio device manufacturer's website and downl…" at bounding box center [572, 431] width 565 height 193
click at [564, 578] on button "Next" at bounding box center [572, 592] width 128 height 43
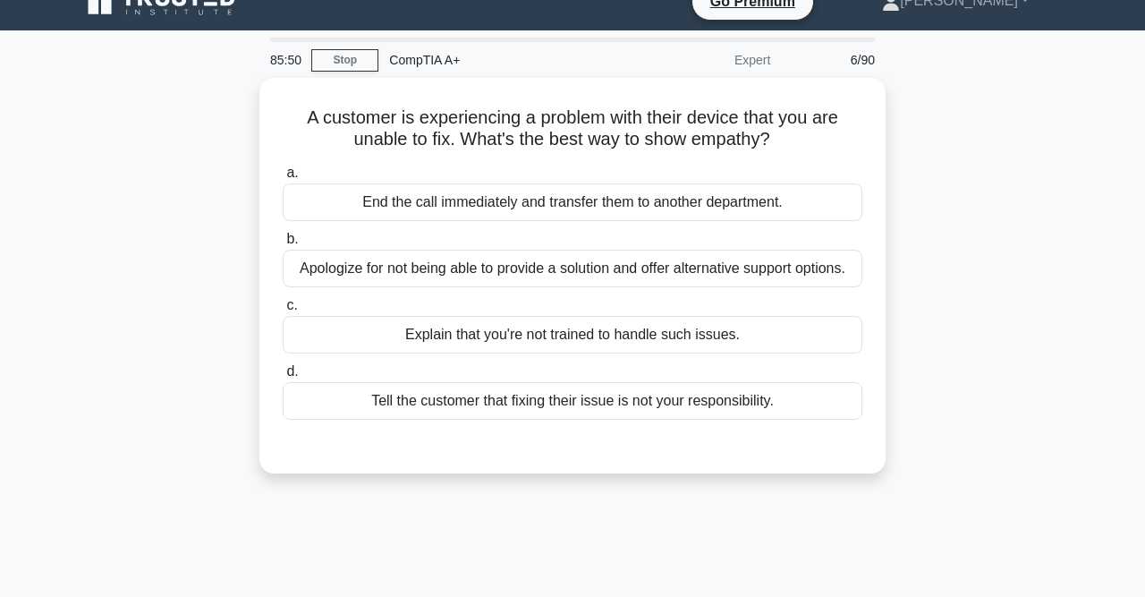
scroll to position [0, 0]
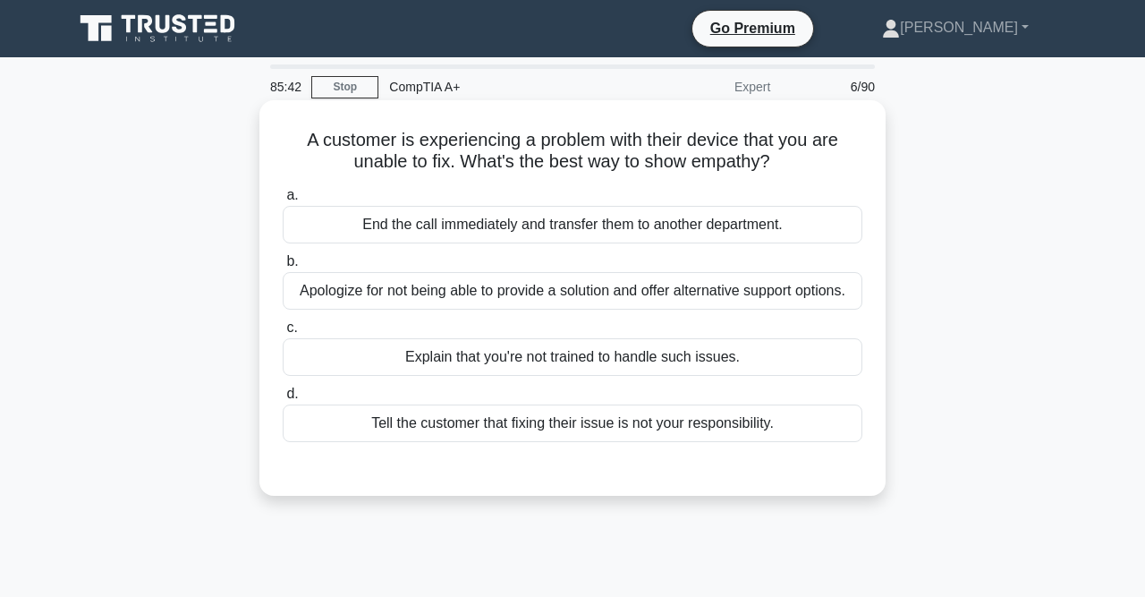
click at [654, 299] on div "Apologize for not being able to provide a solution and offer alternative suppor…" at bounding box center [573, 291] width 580 height 38
click at [283, 267] on input "b. Apologize for not being able to provide a solution and offer alternative sup…" at bounding box center [283, 262] width 0 height 12
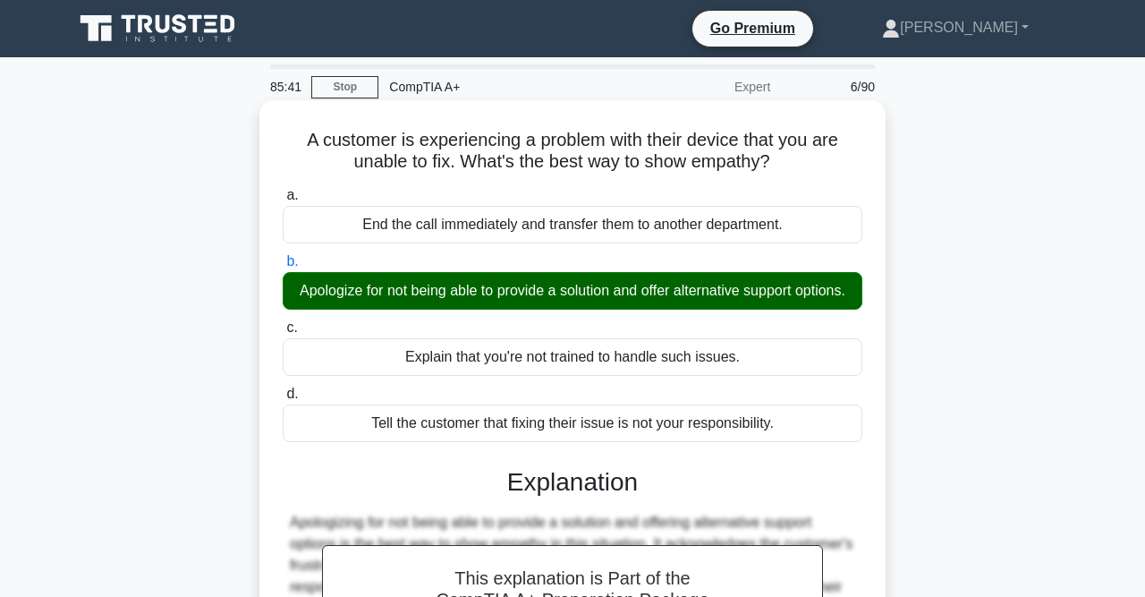
scroll to position [369, 0]
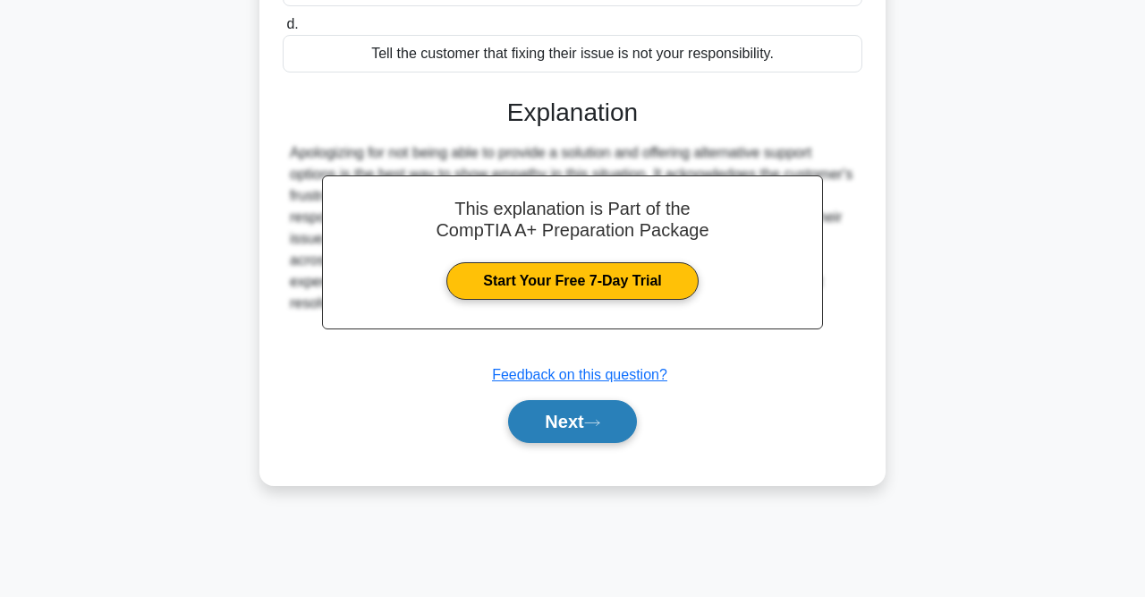
click at [577, 405] on button "Next" at bounding box center [572, 421] width 128 height 43
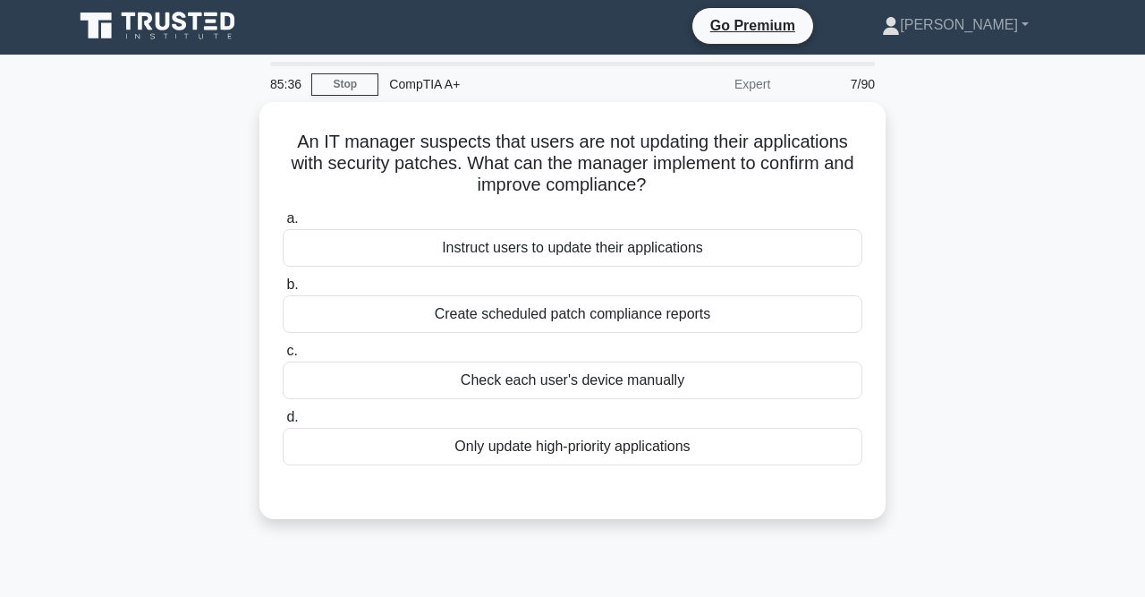
scroll to position [4, 0]
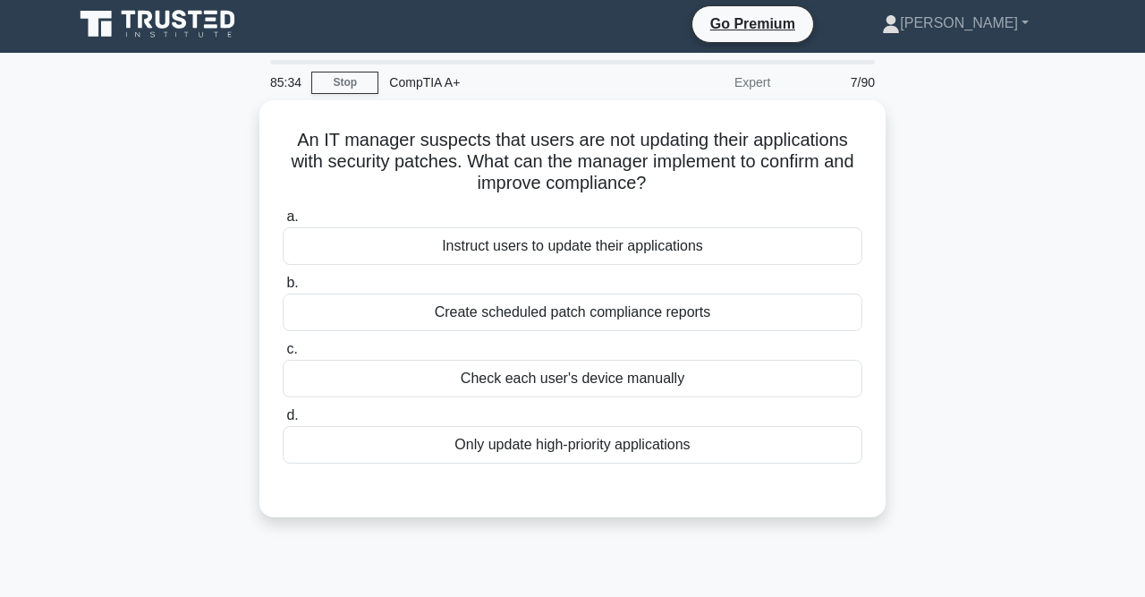
click at [557, 508] on div "An IT manager suspects that users are not updating their applications with secu…" at bounding box center [572, 308] width 626 height 417
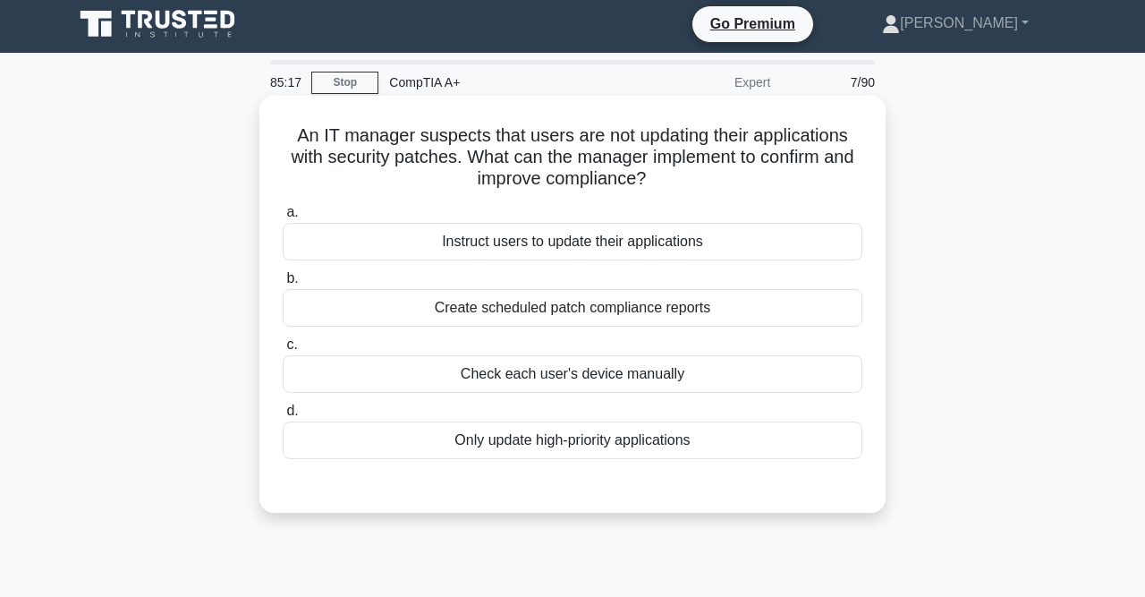
click at [616, 307] on div "Create scheduled patch compliance reports" at bounding box center [573, 308] width 580 height 38
click at [283, 284] on input "b. Create scheduled patch compliance reports" at bounding box center [283, 279] width 0 height 12
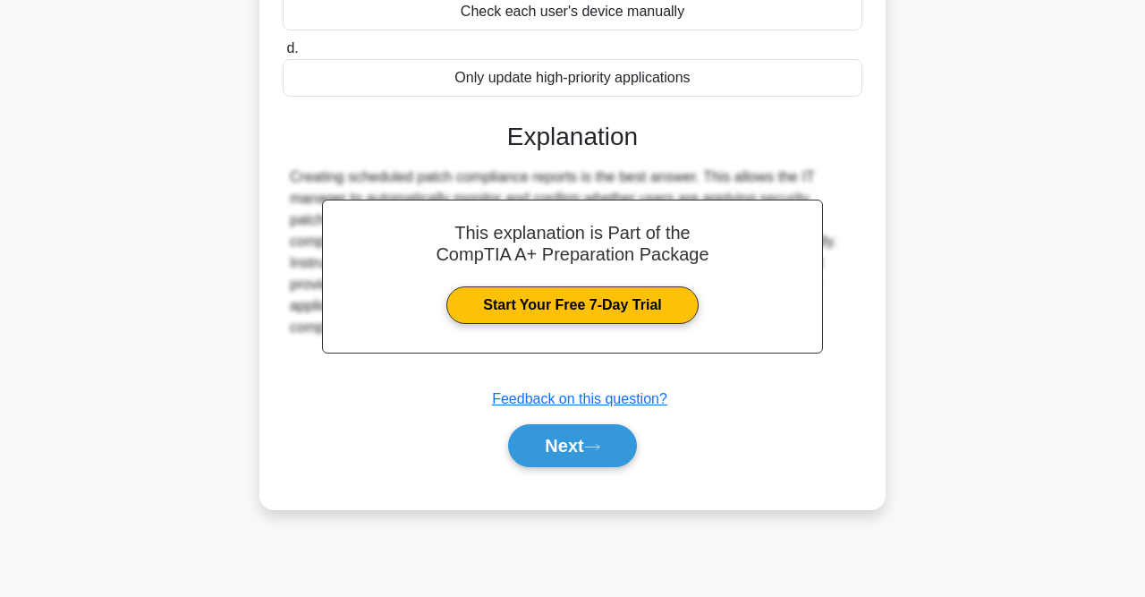
scroll to position [369, 0]
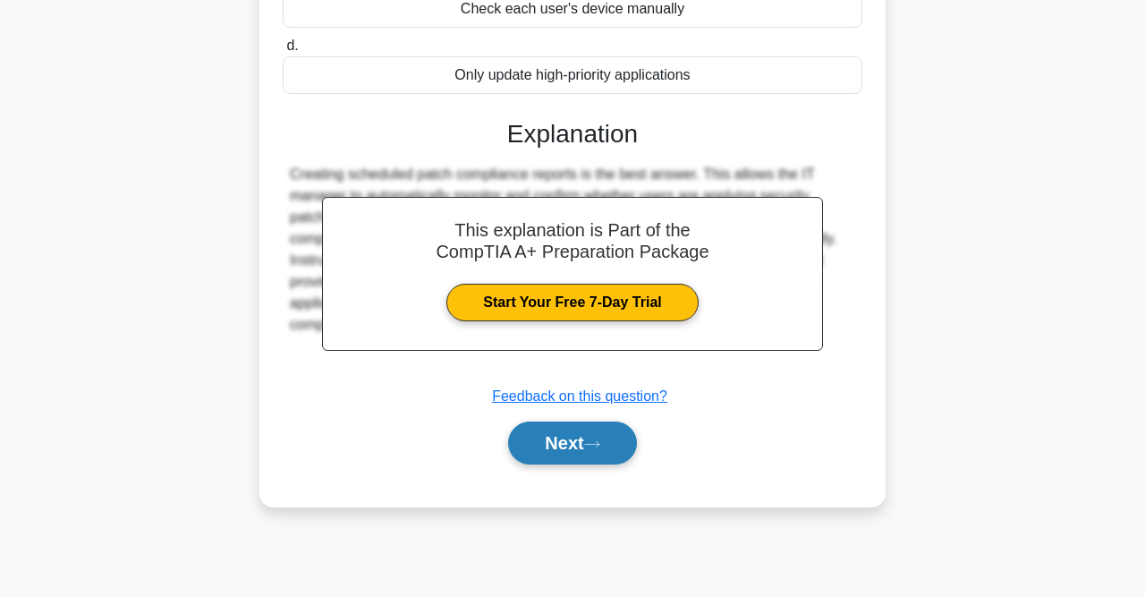
click at [615, 438] on button "Next" at bounding box center [572, 442] width 128 height 43
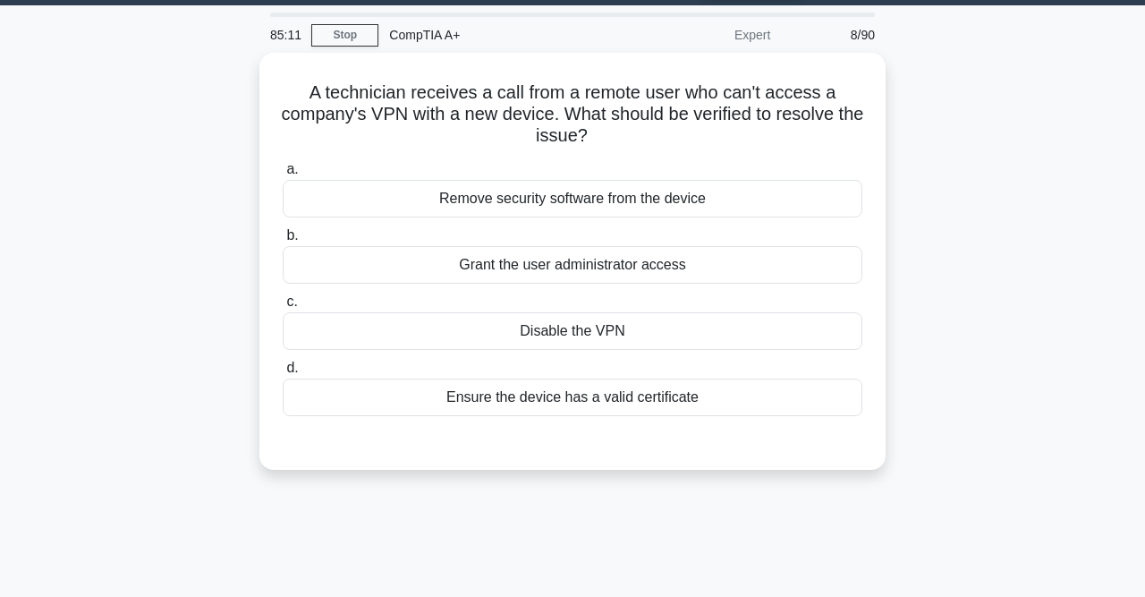
scroll to position [49, 0]
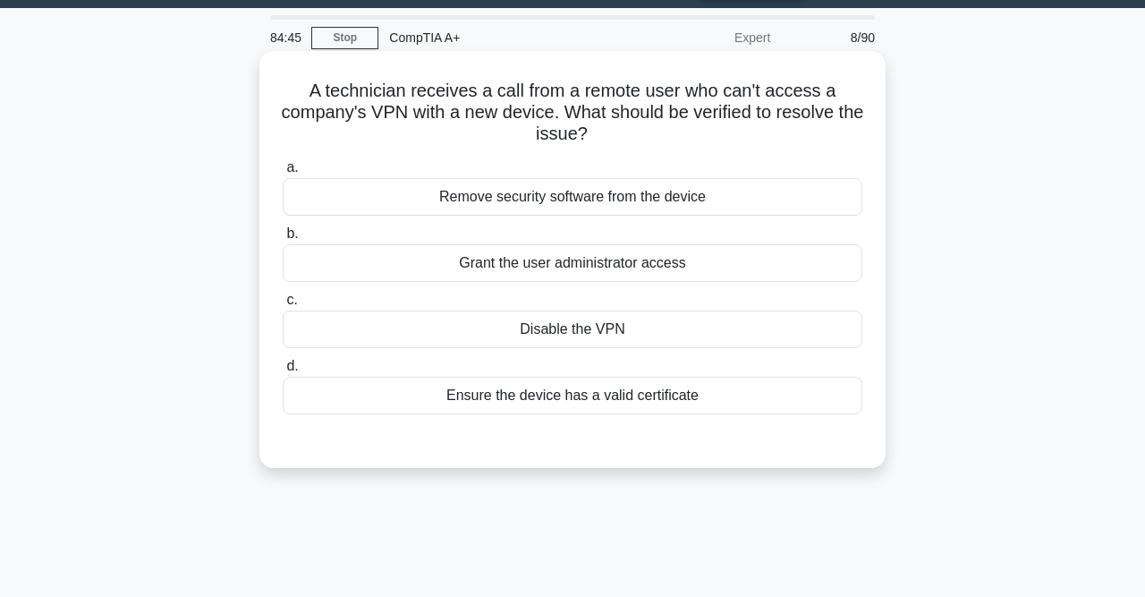
click at [683, 395] on div "Ensure the device has a valid certificate" at bounding box center [573, 396] width 580 height 38
click at [283, 372] on input "d. Ensure the device has a valid certificate" at bounding box center [283, 367] width 0 height 12
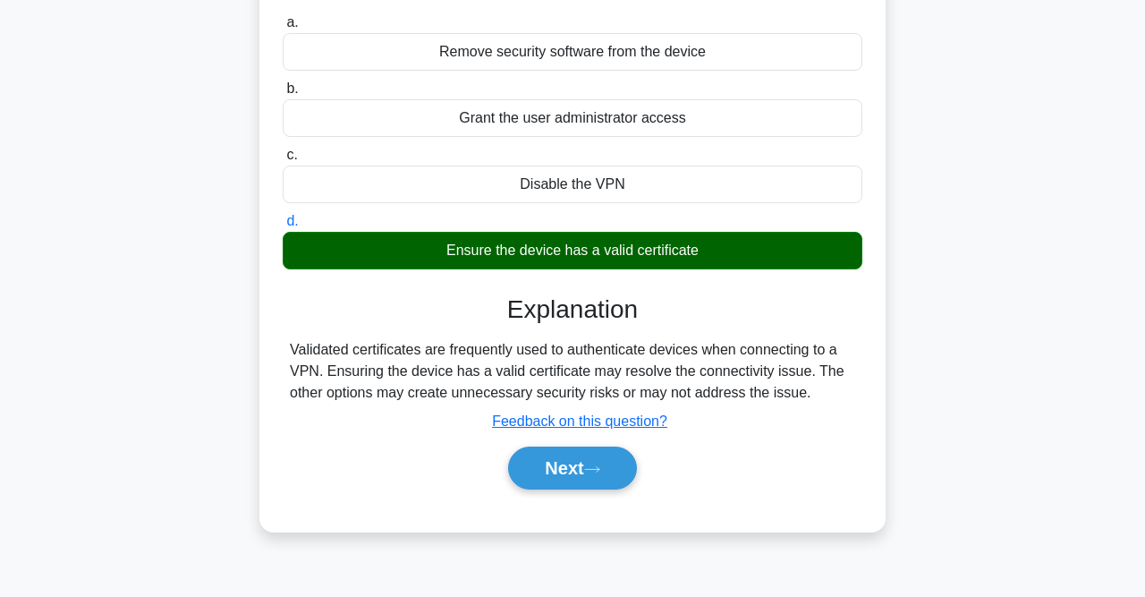
scroll to position [241, 0]
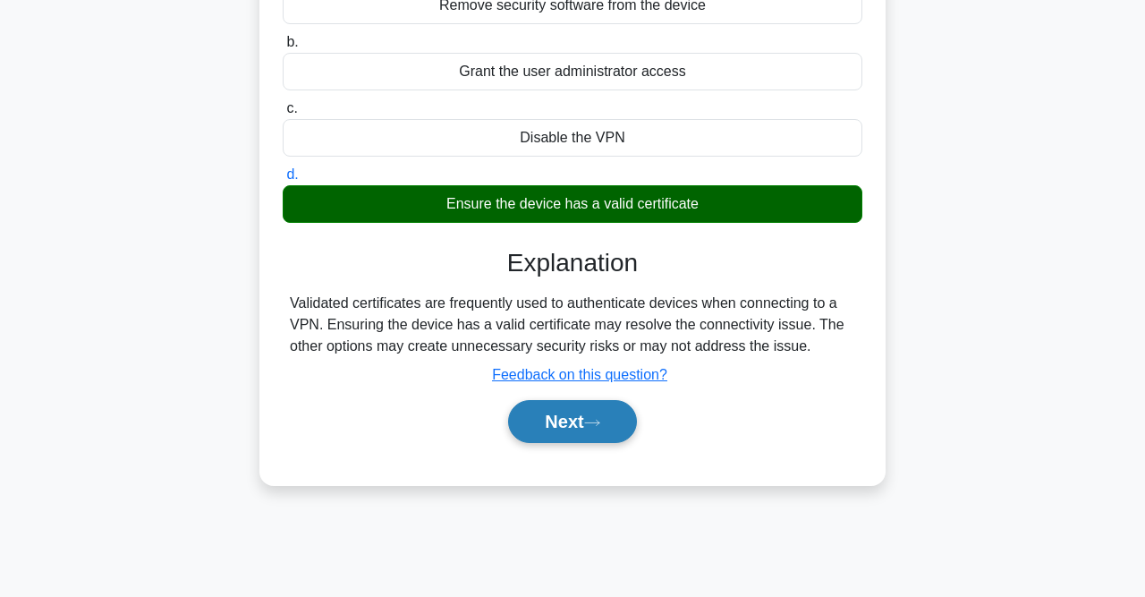
click at [613, 430] on button "Next" at bounding box center [572, 421] width 128 height 43
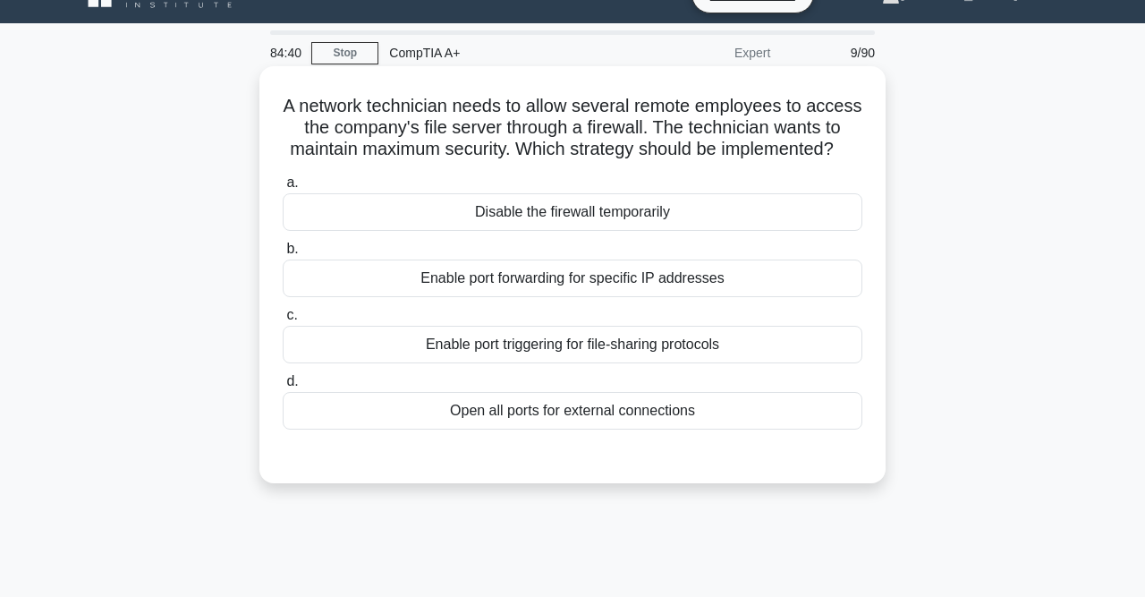
scroll to position [28, 0]
